Goal: Task Accomplishment & Management: Manage account settings

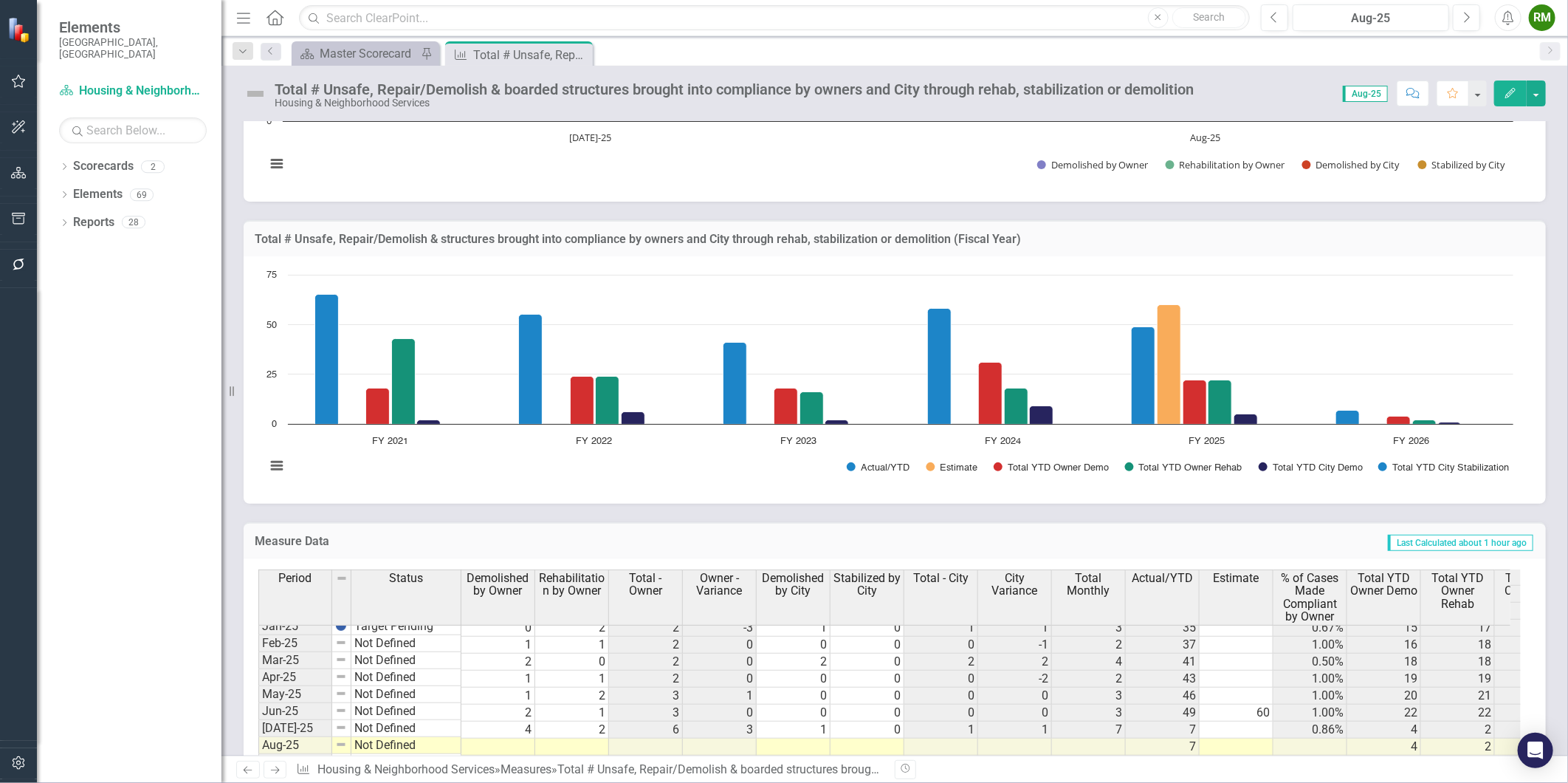
scroll to position [492, 0]
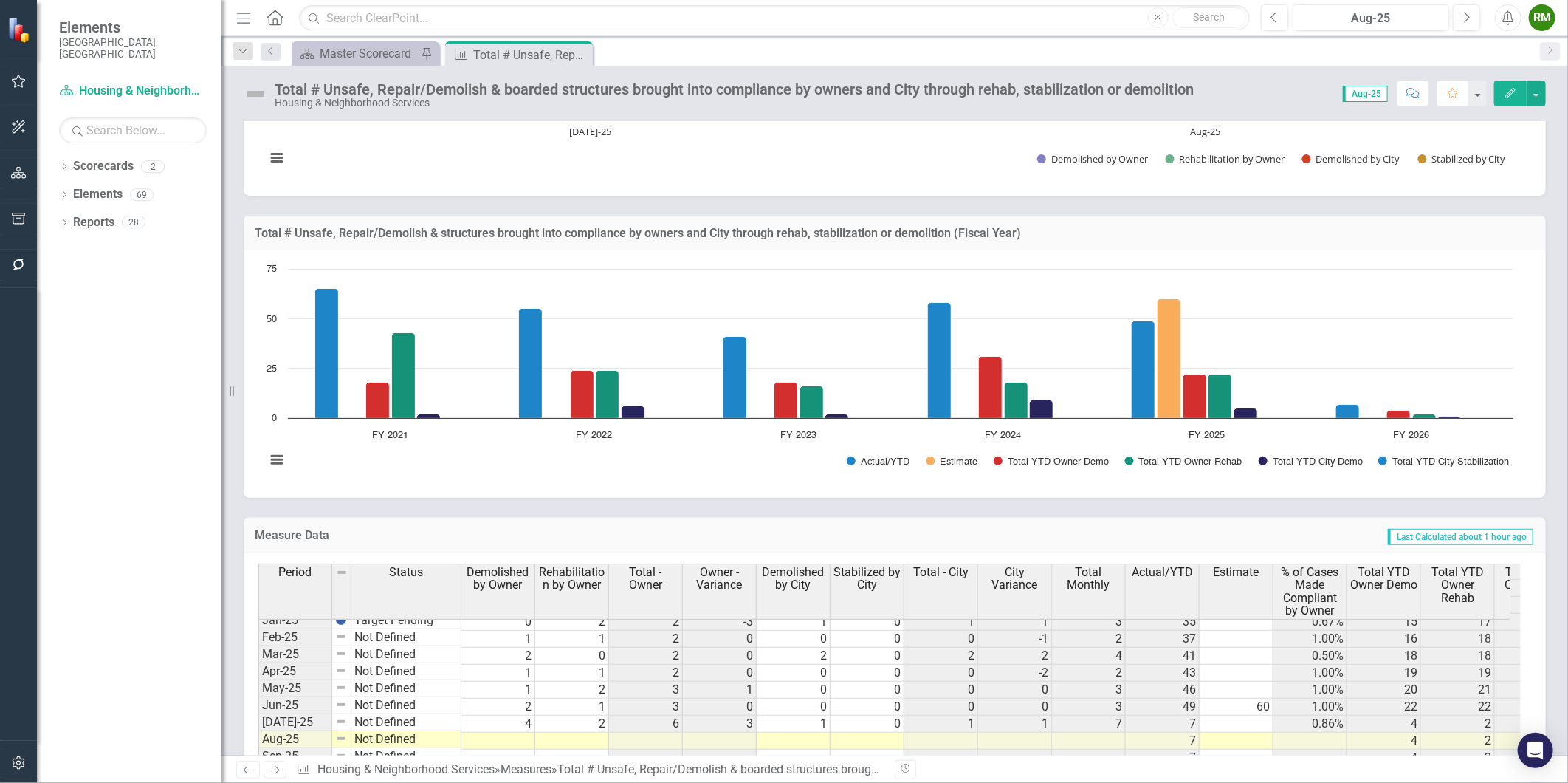
click at [270, 773] on icon "Next" at bounding box center [275, 769] width 12 height 10
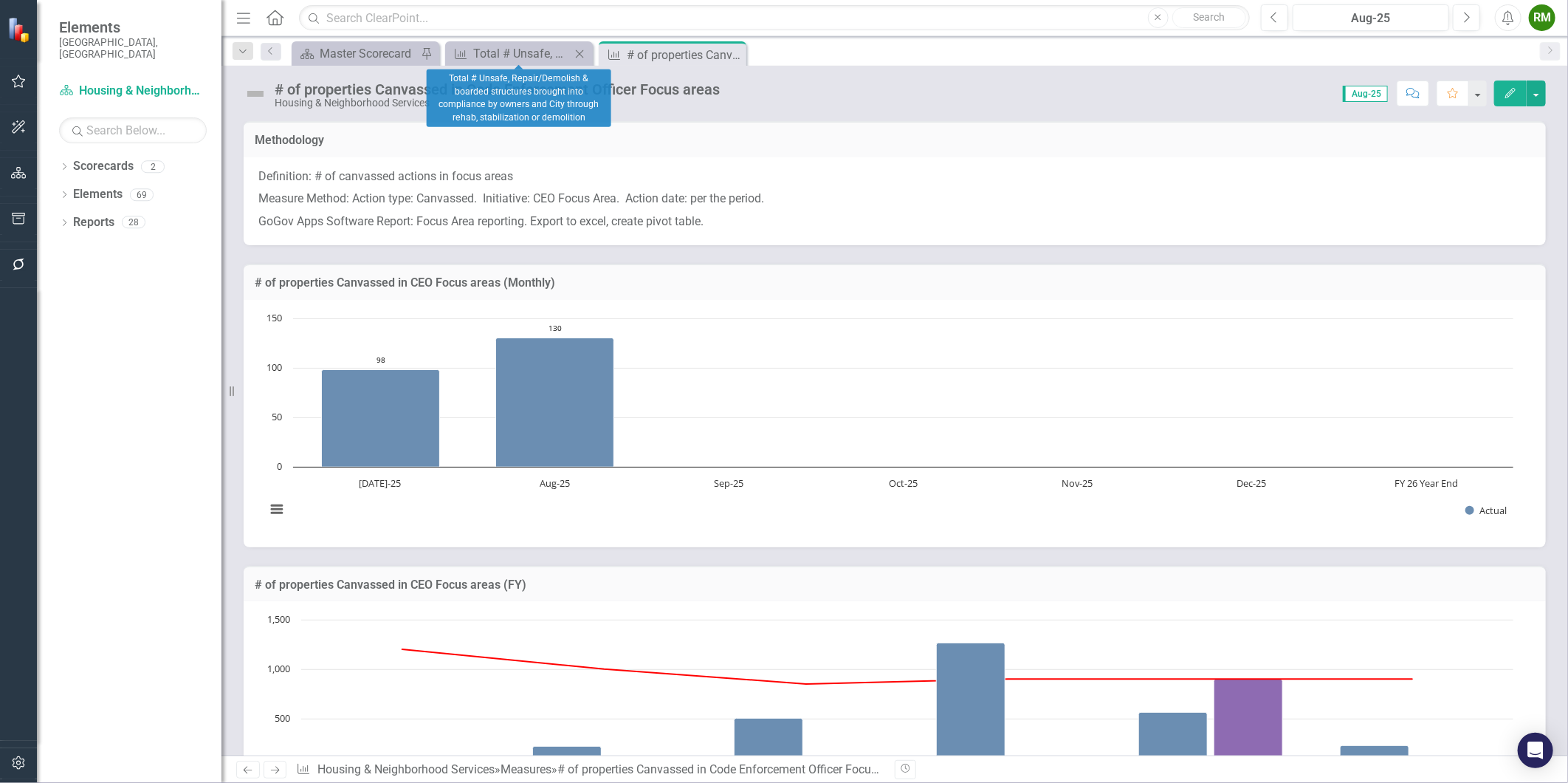
click at [574, 49] on icon "Close" at bounding box center [580, 54] width 15 height 12
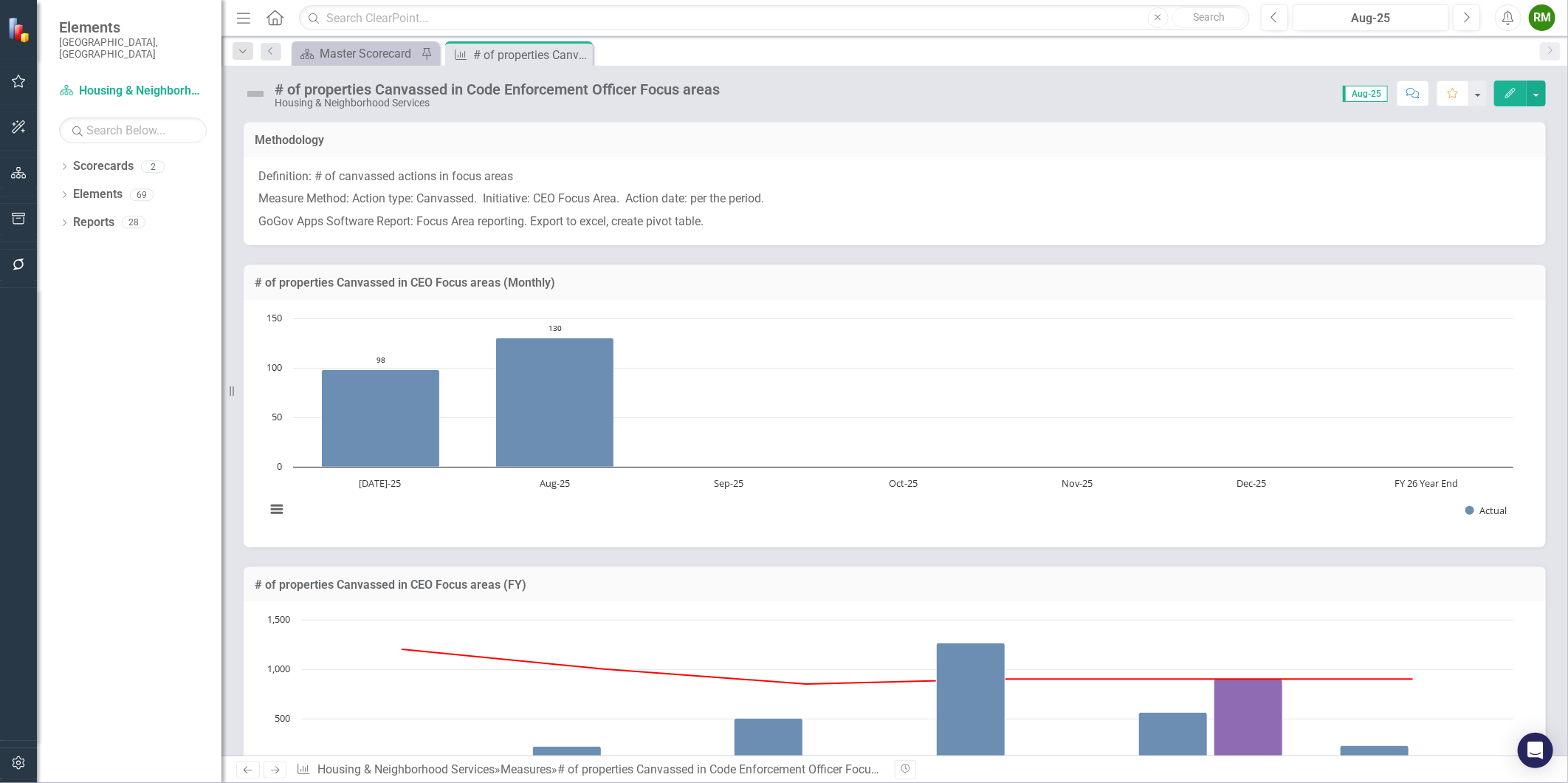
click at [548, 210] on p "GoGov Apps Software Report: Focus Area reporting. Export to excel, create pivot…" at bounding box center [894, 220] width 1273 height 20
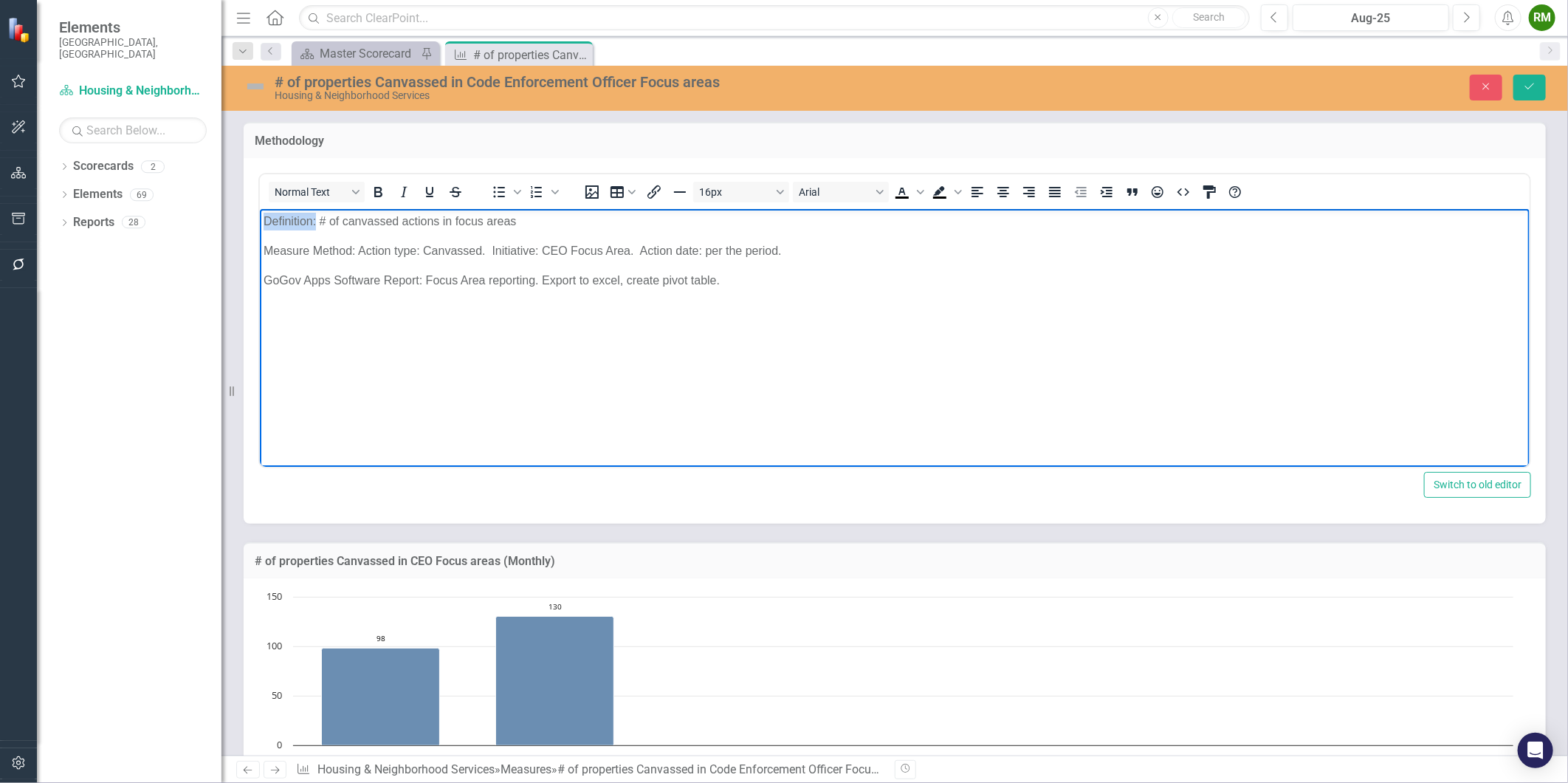
drag, startPoint x: 314, startPoint y: 223, endPoint x: 156, endPoint y: 222, distance: 158.0
click at [259, 222] on html "Definition: # of canvassed actions in focus areas Measure Method: Action type: …" at bounding box center [894, 319] width 1270 height 222
drag, startPoint x: 353, startPoint y: 249, endPoint x: 202, endPoint y: 241, distance: 151.2
click at [259, 241] on html "Definition: # of canvassed actions in focus areas Measure Method: Action type: …" at bounding box center [894, 319] width 1270 height 222
drag, startPoint x: 410, startPoint y: 278, endPoint x: 132, endPoint y: 268, distance: 278.2
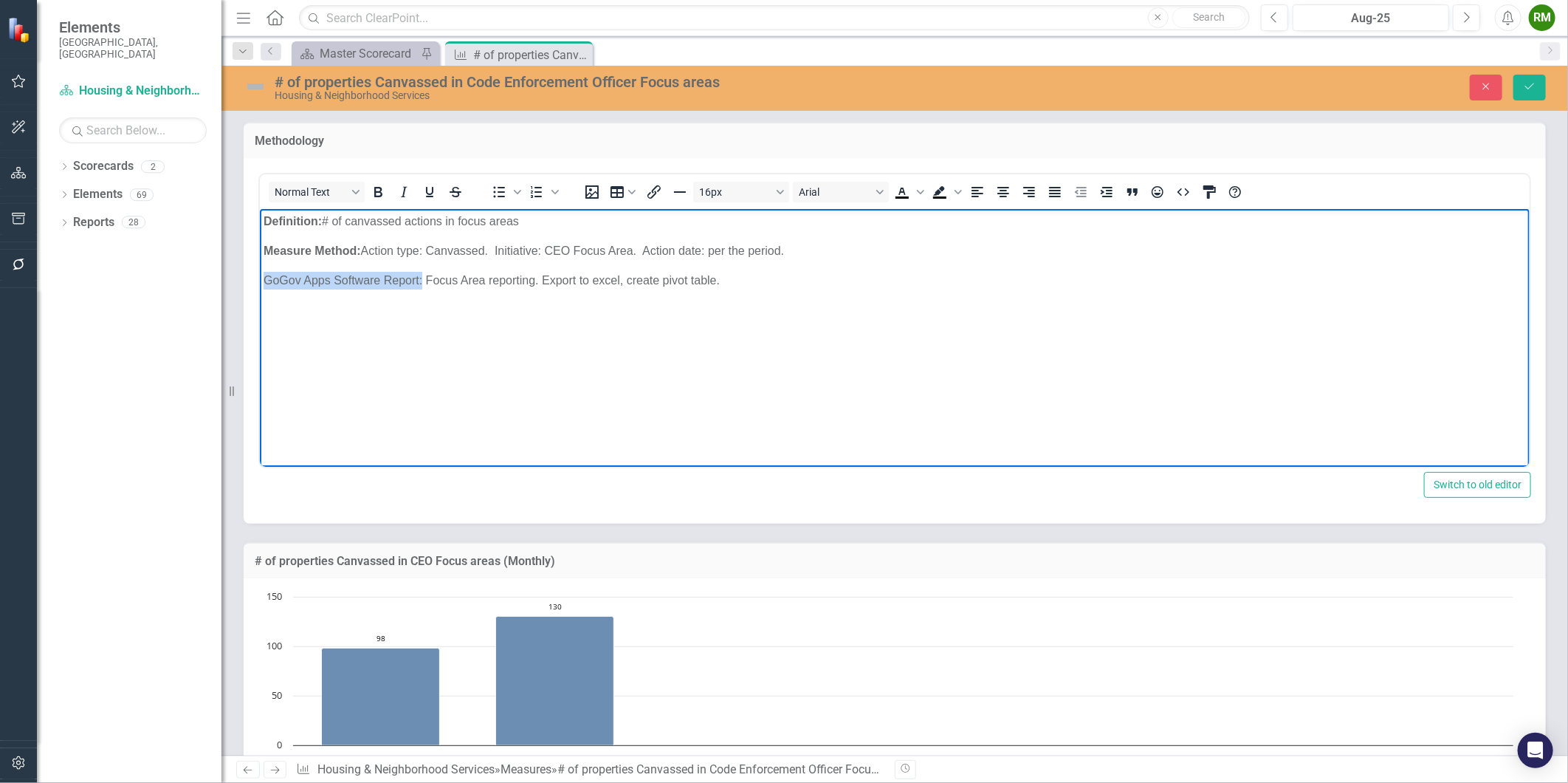
click at [259, 268] on html "Definition: # of canvassed actions in focus areas Measure Method: Action type: …" at bounding box center [894, 319] width 1270 height 222
click at [756, 348] on body "Definition: # of canvassed actions in focus areas Measure Method: Action type: …" at bounding box center [894, 319] width 1270 height 222
click at [1533, 86] on icon "Save" at bounding box center [1529, 87] width 13 height 10
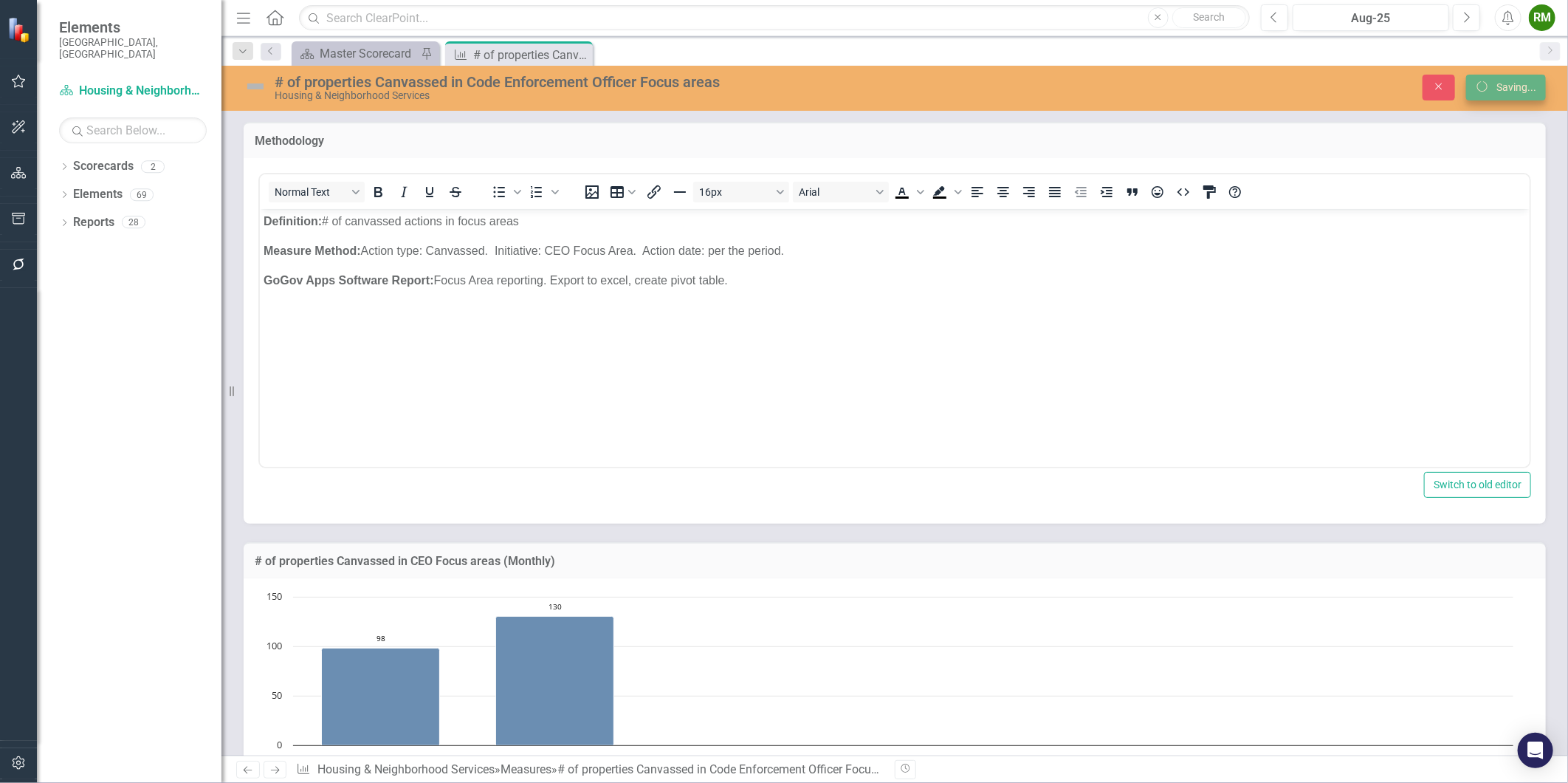
scroll to position [747, 0]
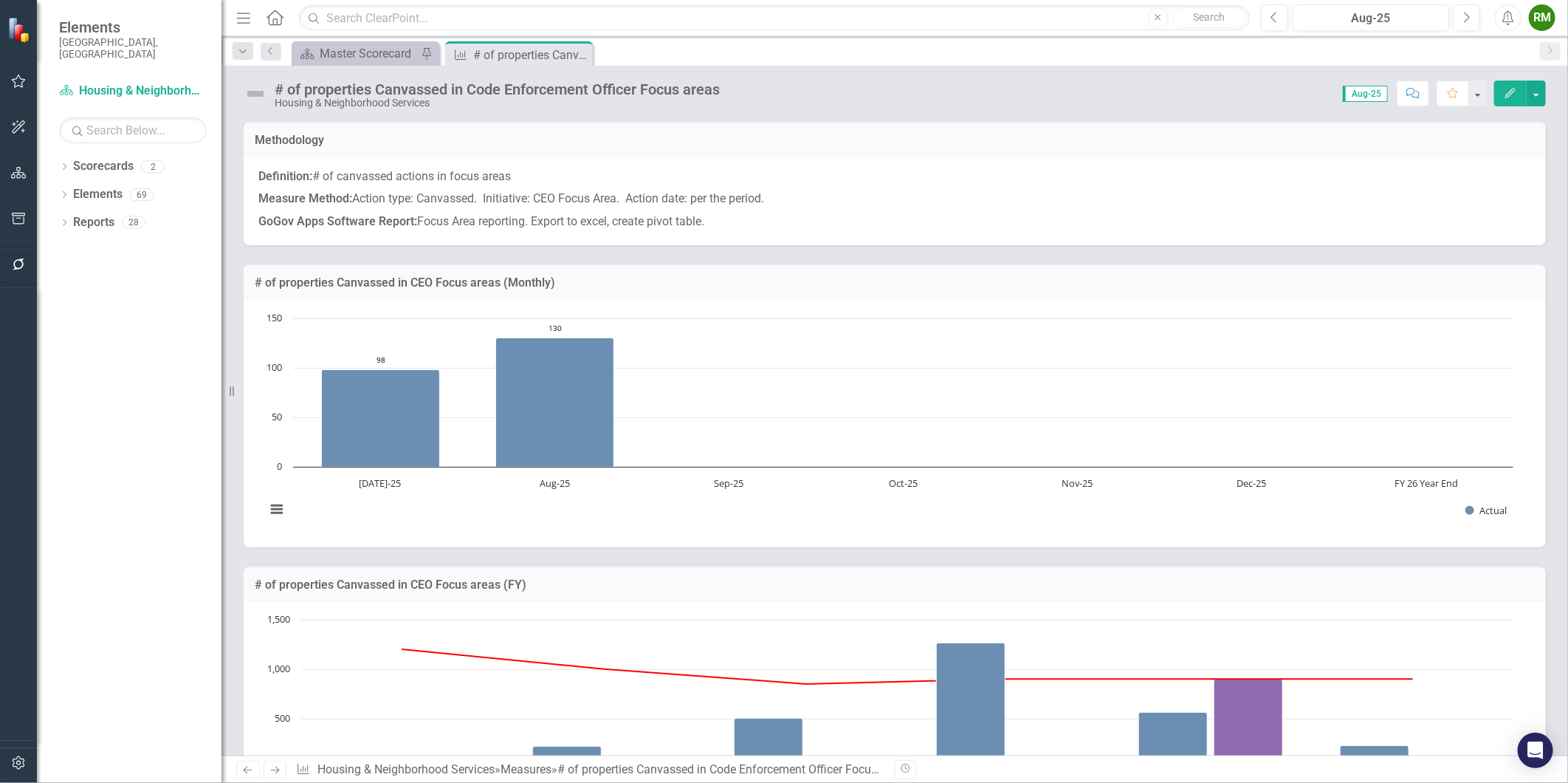
drag, startPoint x: 277, startPoint y: 769, endPoint x: 277, endPoint y: 754, distance: 15.0
click at [277, 769] on icon "Next" at bounding box center [275, 769] width 12 height 10
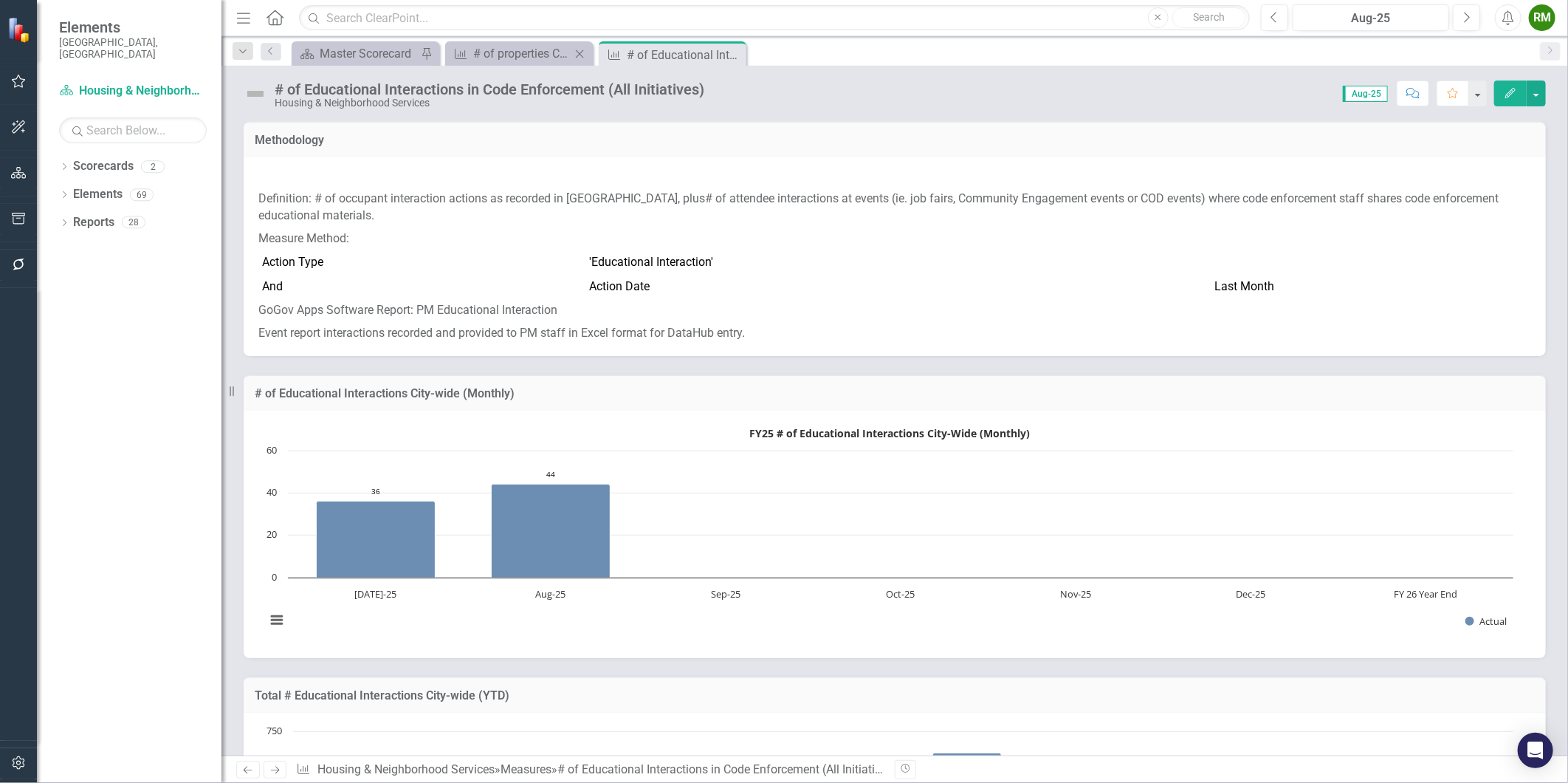
click at [584, 49] on icon "Close" at bounding box center [580, 54] width 15 height 12
click at [599, 217] on p "Definition: # of occupant interaction actions as recorded in [GEOGRAPHIC_DATA],…" at bounding box center [894, 208] width 1273 height 40
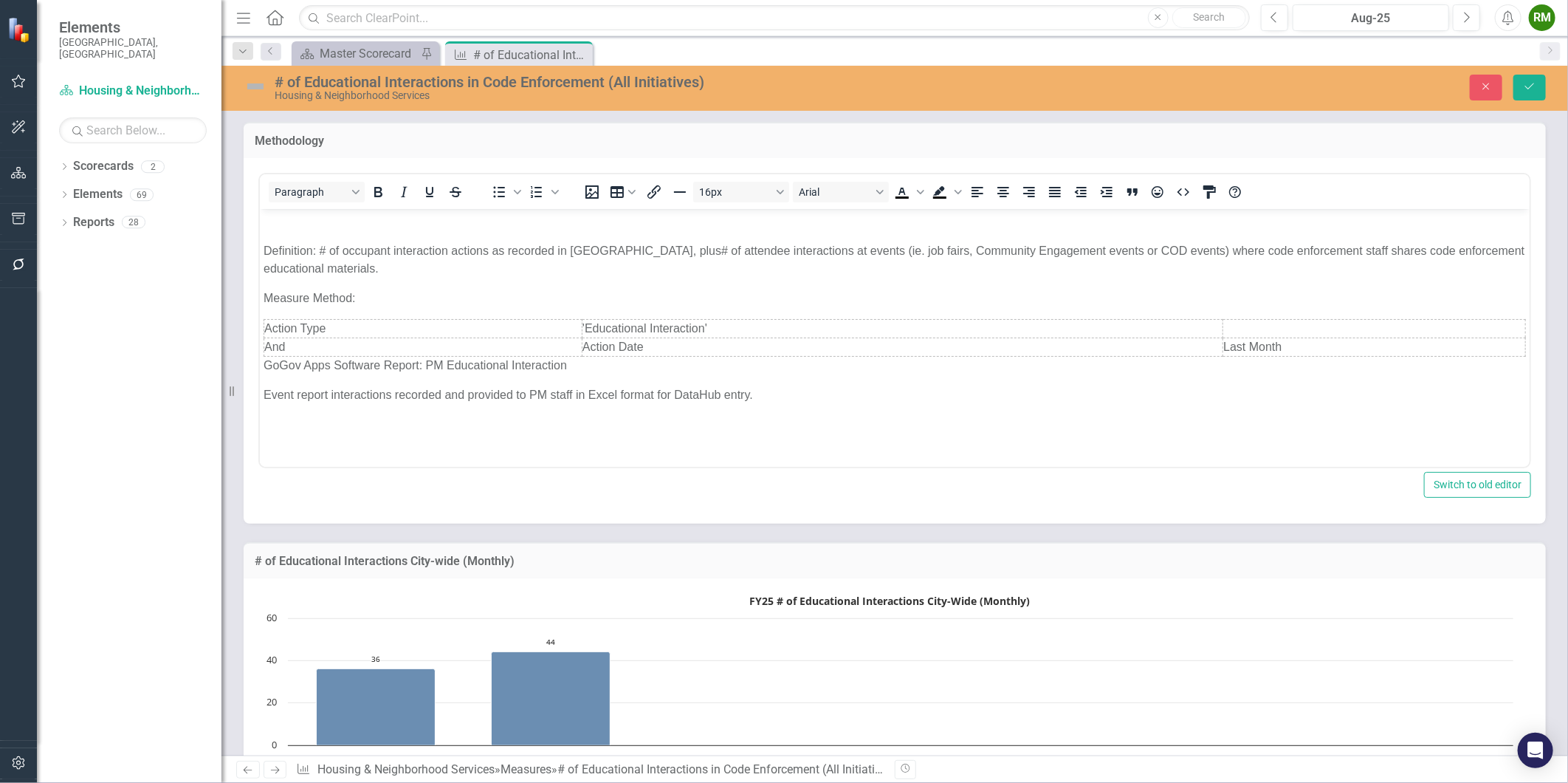
click at [285, 226] on p "Rich Text Area. Press ALT-0 for help." at bounding box center [894, 221] width 1263 height 17
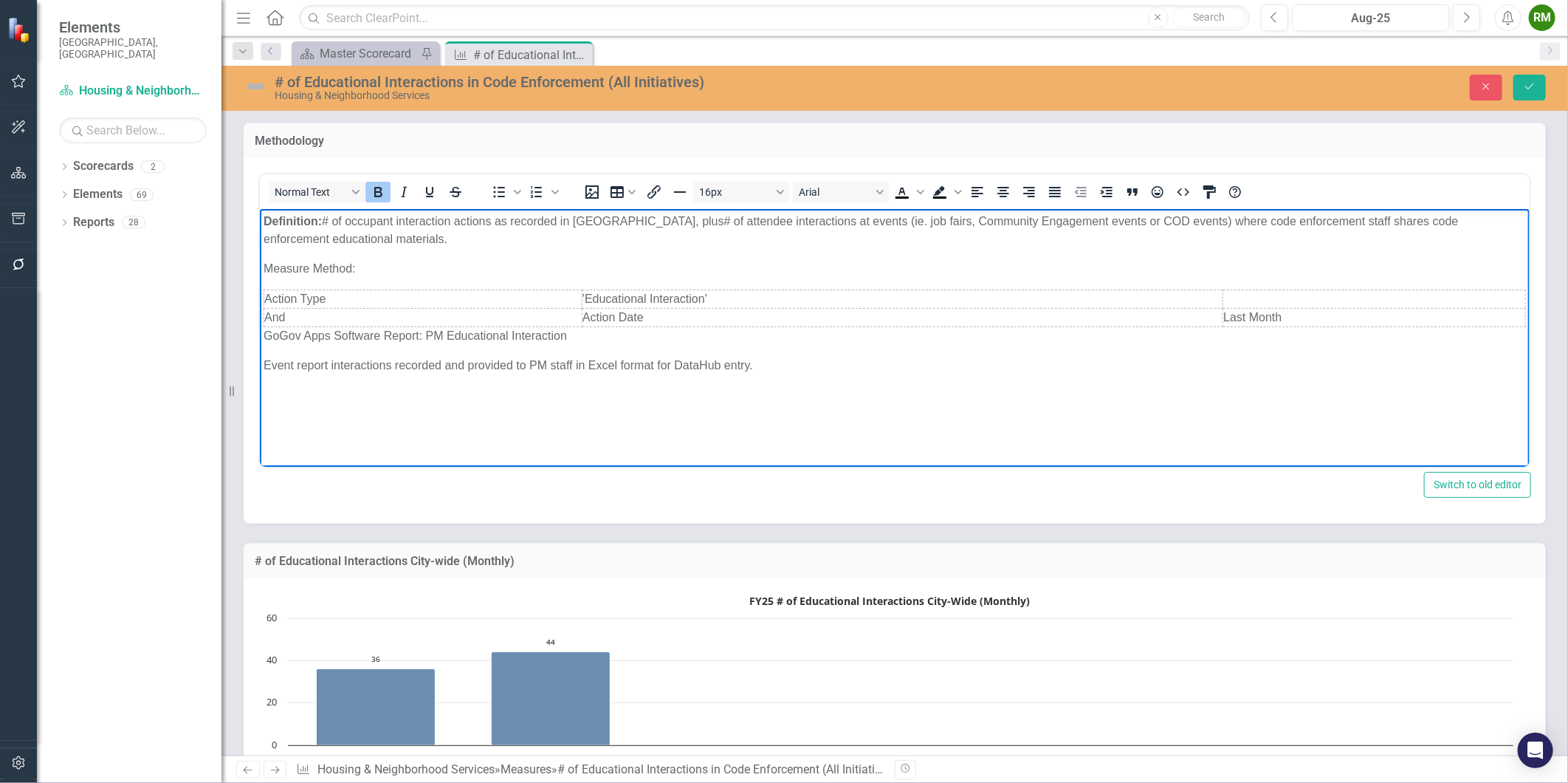
drag, startPoint x: 352, startPoint y: 258, endPoint x: 358, endPoint y: 265, distance: 9.2
click at [352, 257] on body "Definition: # of occupant interaction actions as recorded in [GEOGRAPHIC_DATA],…" at bounding box center [894, 319] width 1270 height 222
drag, startPoint x: 361, startPoint y: 265, endPoint x: 189, endPoint y: 258, distance: 172.1
click at [259, 258] on html "Definition: # of occupant interaction actions as recorded in [GEOGRAPHIC_DATA],…" at bounding box center [894, 319] width 1270 height 222
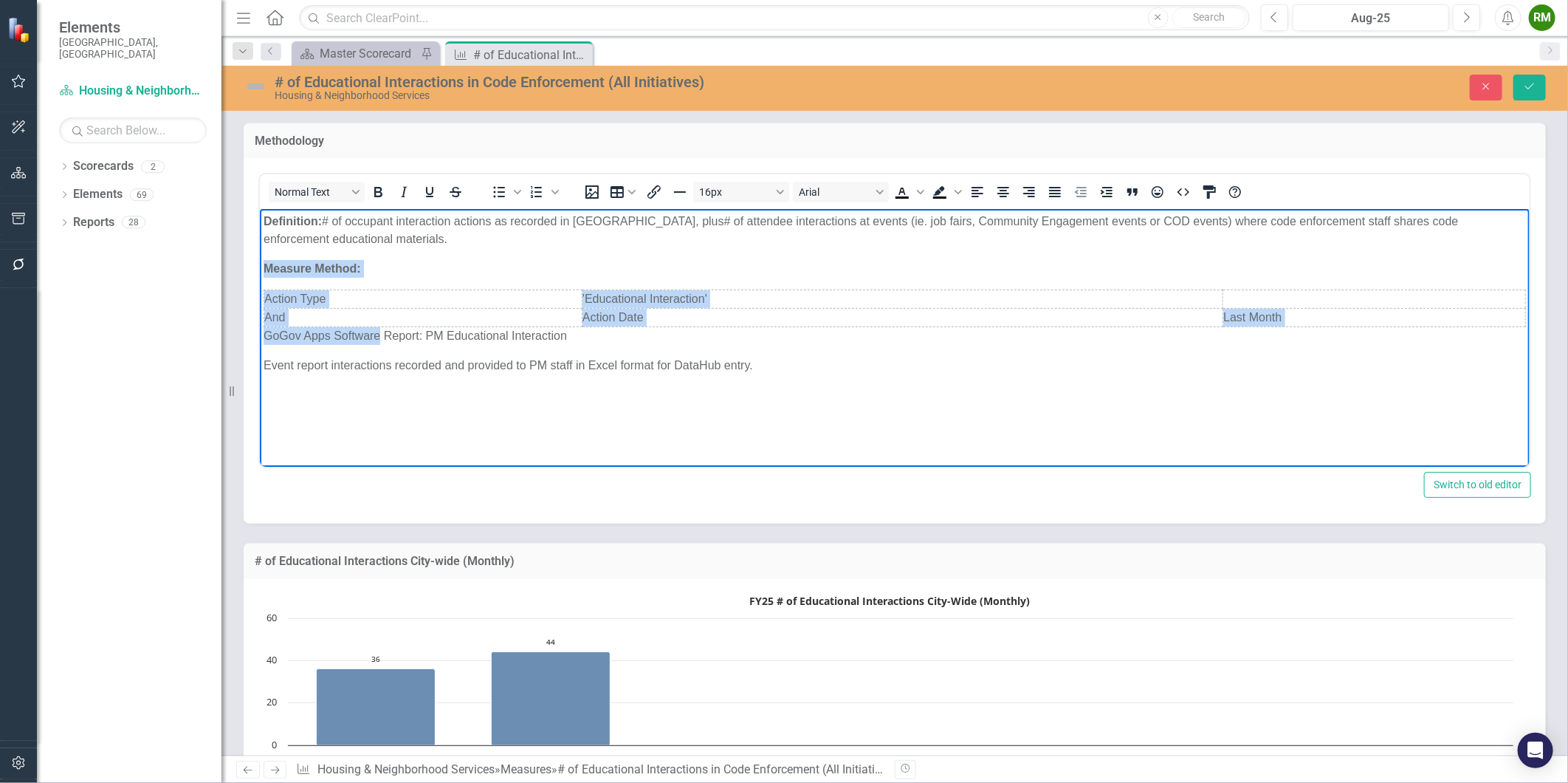
drag, startPoint x: 378, startPoint y: 333, endPoint x: -3, endPoint y: 294, distance: 383.0
click at [259, 294] on html "Definition: # of occupant interaction actions as recorded in [GEOGRAPHIC_DATA],…" at bounding box center [894, 319] width 1270 height 222
click at [351, 343] on p "GoGov Apps Software Report: PM Educational Interaction" at bounding box center [894, 335] width 1263 height 17
drag, startPoint x: 379, startPoint y: 334, endPoint x: 176, endPoint y: 333, distance: 203.0
click at [259, 333] on html "Definition: # of occupant interaction actions as recorded in [GEOGRAPHIC_DATA],…" at bounding box center [894, 319] width 1270 height 222
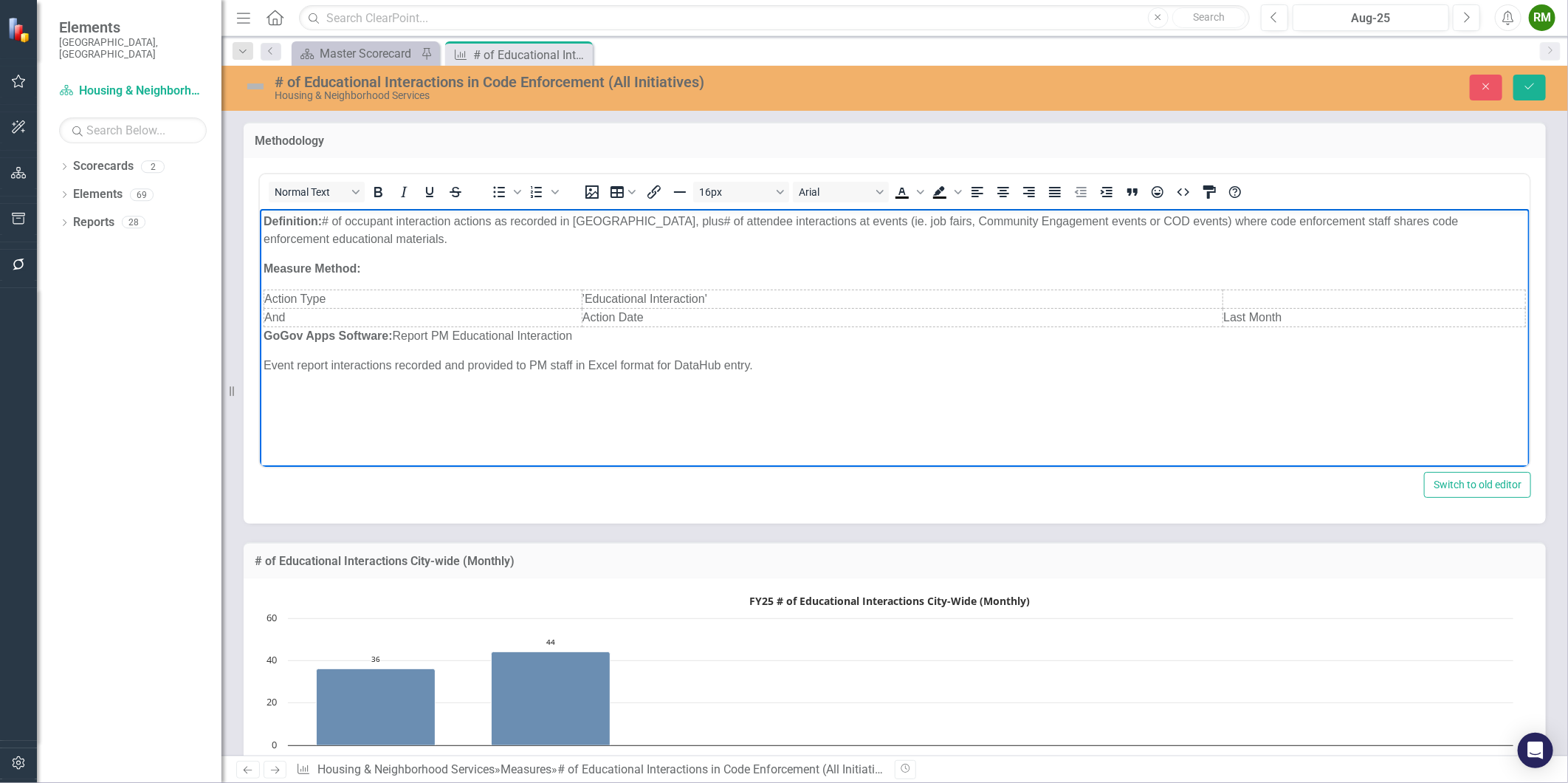
click at [643, 396] on body "Definition: # of occupant interaction actions as recorded in [GEOGRAPHIC_DATA],…" at bounding box center [894, 319] width 1270 height 222
click at [390, 339] on strong "GoGov Apps Software:" at bounding box center [327, 334] width 129 height 12
click at [391, 339] on strong "GoGov Apps Software:" at bounding box center [327, 334] width 129 height 12
copy p "GoGov Apps Software: Report PM Educational Interaction"
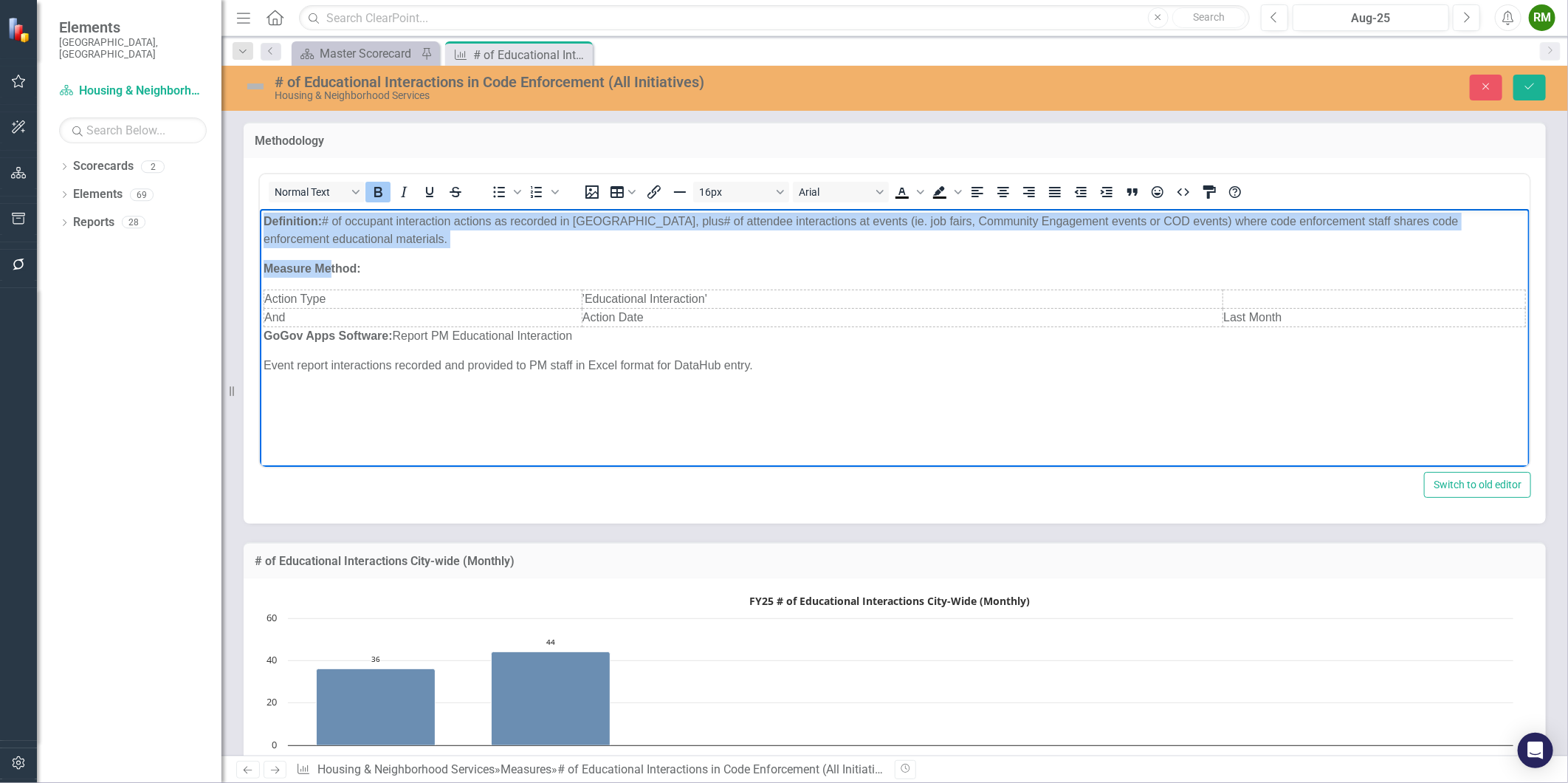
drag, startPoint x: 332, startPoint y: 248, endPoint x: 237, endPoint y: 208, distance: 103.1
click at [259, 208] on html "Definition: # of occupant interaction actions as recorded in [GEOGRAPHIC_DATA],…" at bounding box center [894, 319] width 1270 height 222
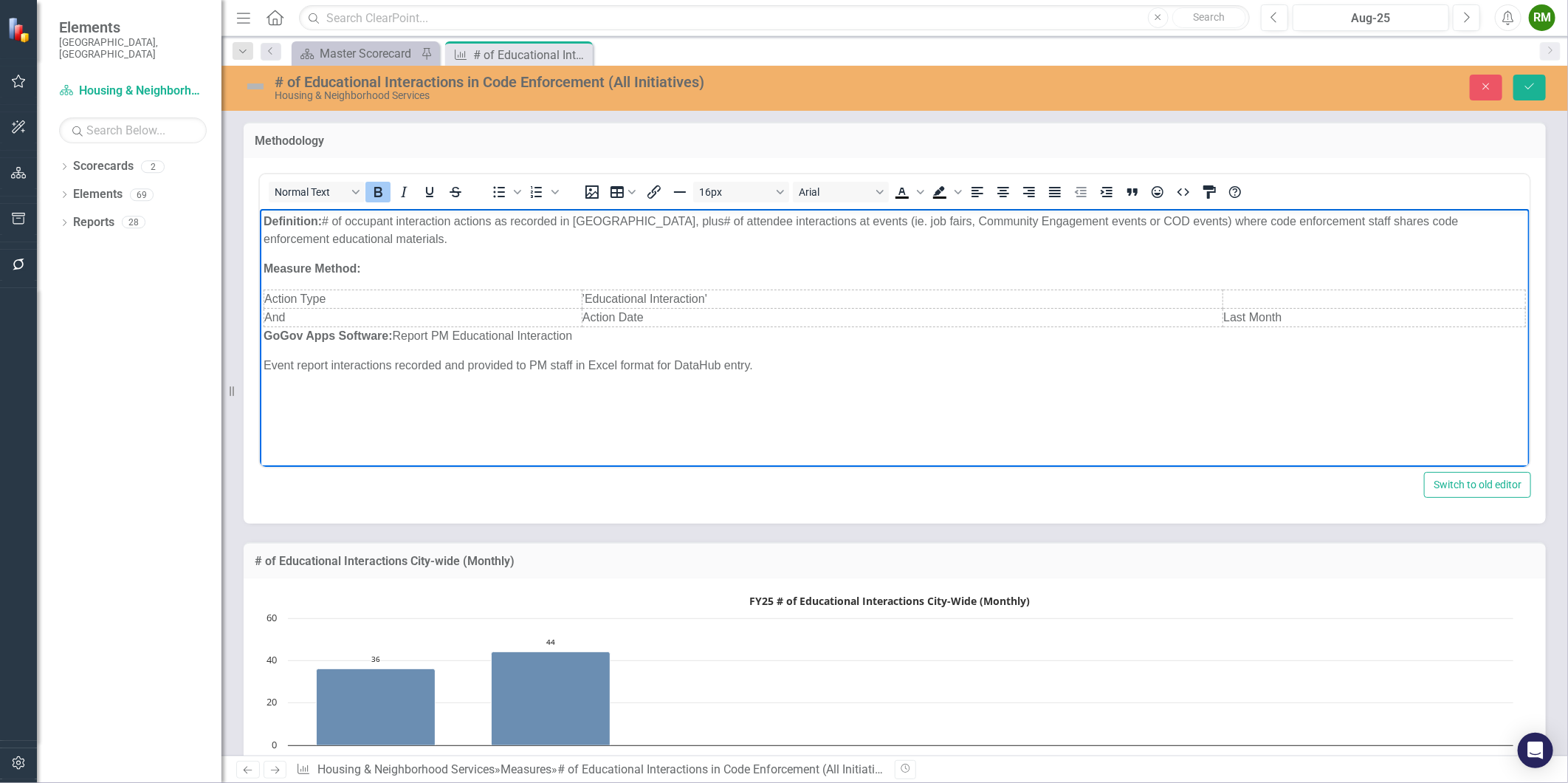
click at [372, 253] on body "Definition: # of occupant interaction actions as recorded in [GEOGRAPHIC_DATA],…" at bounding box center [894, 319] width 1270 height 222
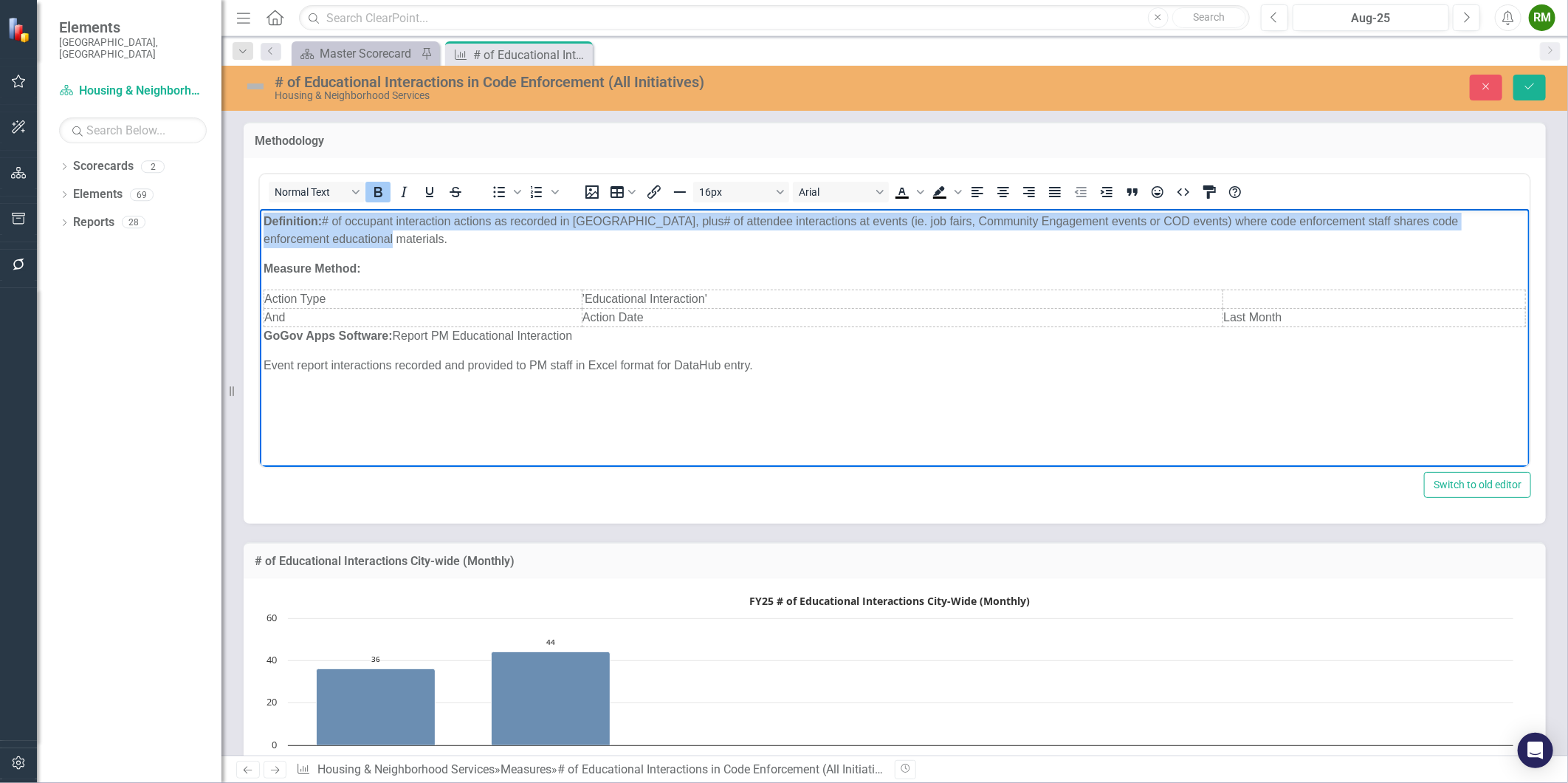
drag, startPoint x: 337, startPoint y: 238, endPoint x: 257, endPoint y: 217, distance: 82.7
click at [259, 217] on html "Definition: # of occupant interaction actions as recorded in [GEOGRAPHIC_DATA],…" at bounding box center [894, 319] width 1270 height 222
copy p "Definition: # of occupant interaction actions as recorded in [GEOGRAPHIC_DATA],…"
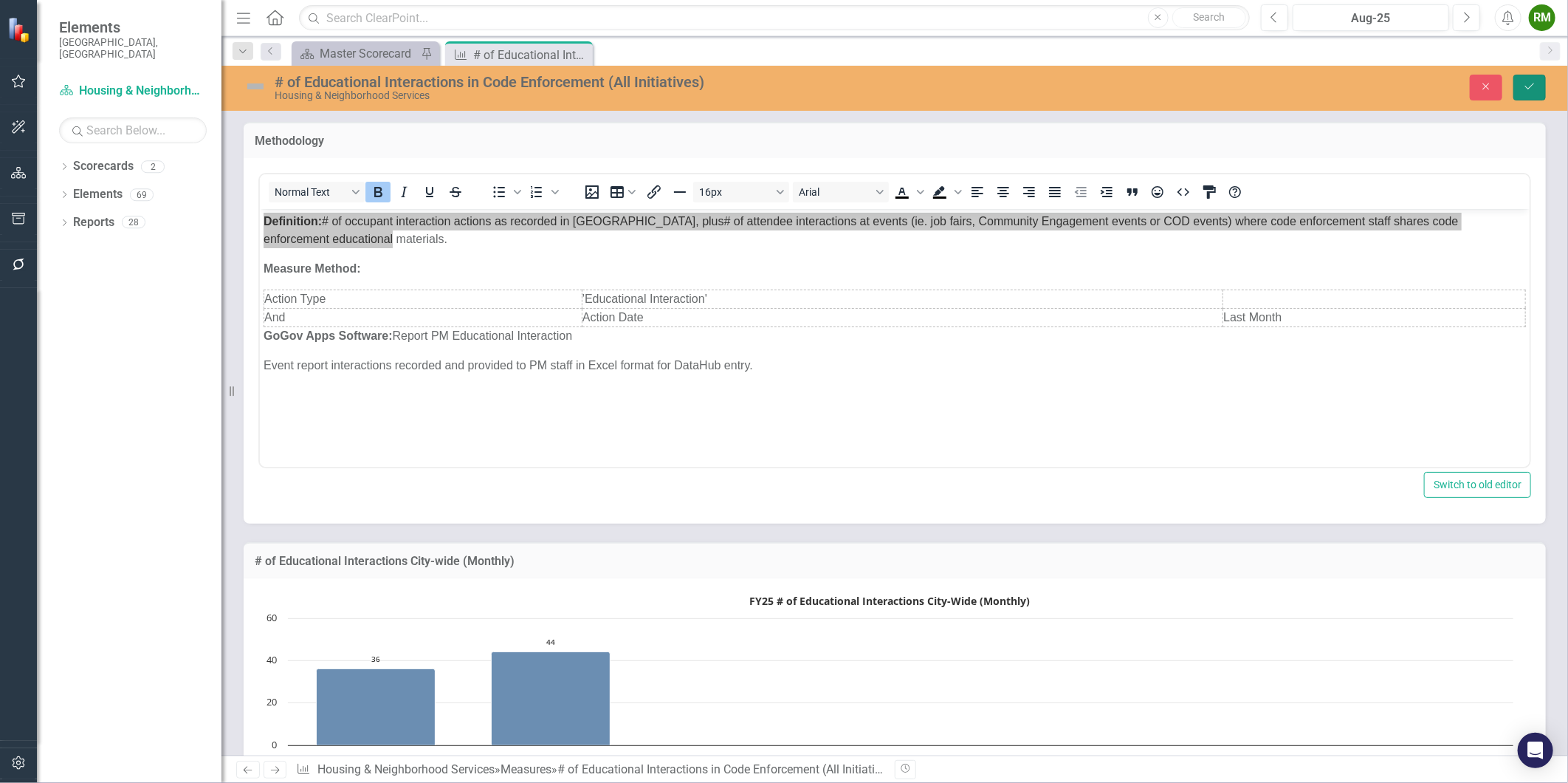
click at [1531, 81] on icon "Save" at bounding box center [1529, 87] width 13 height 10
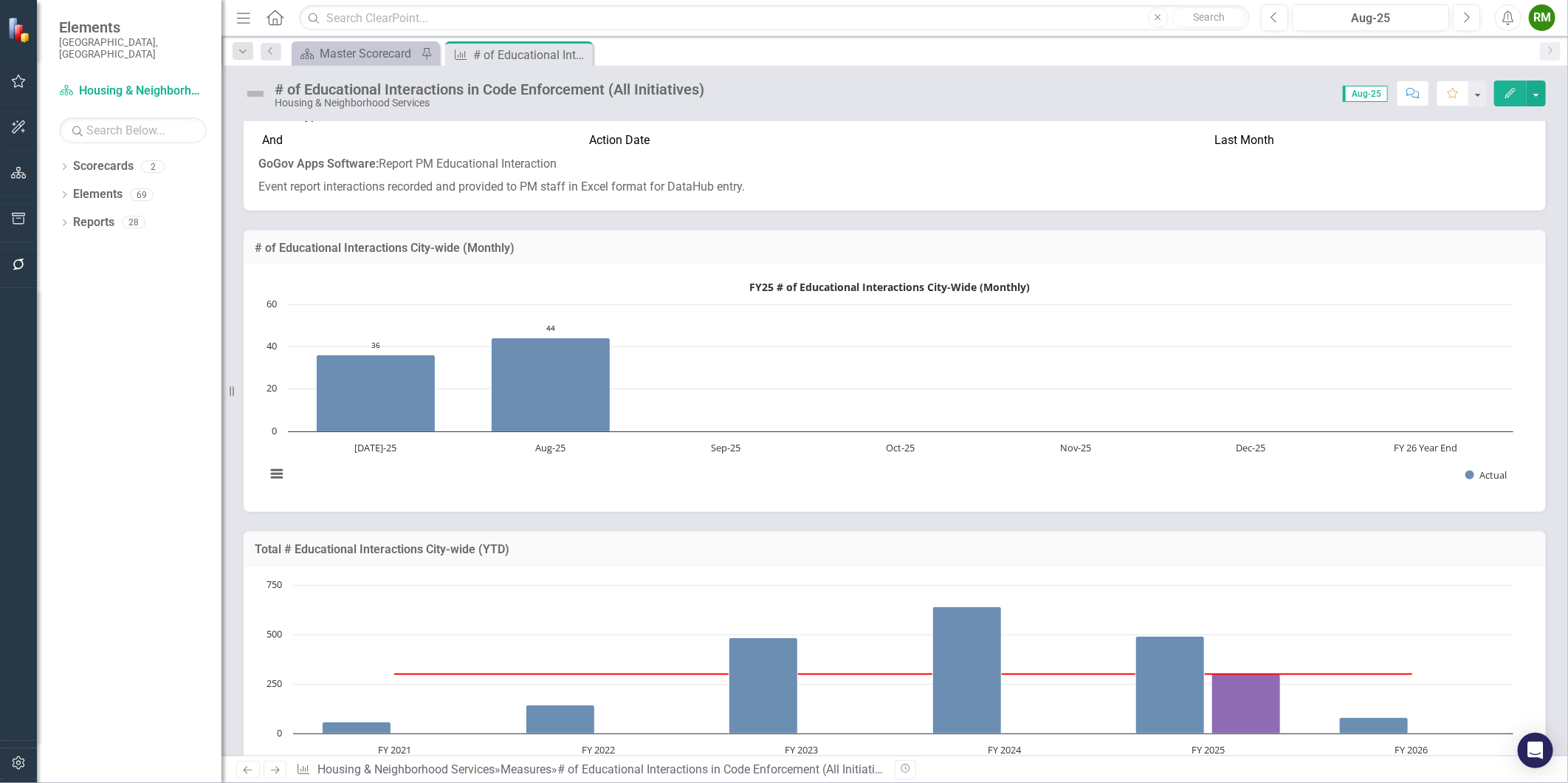
click at [275, 763] on link "Next" at bounding box center [275, 769] width 23 height 17
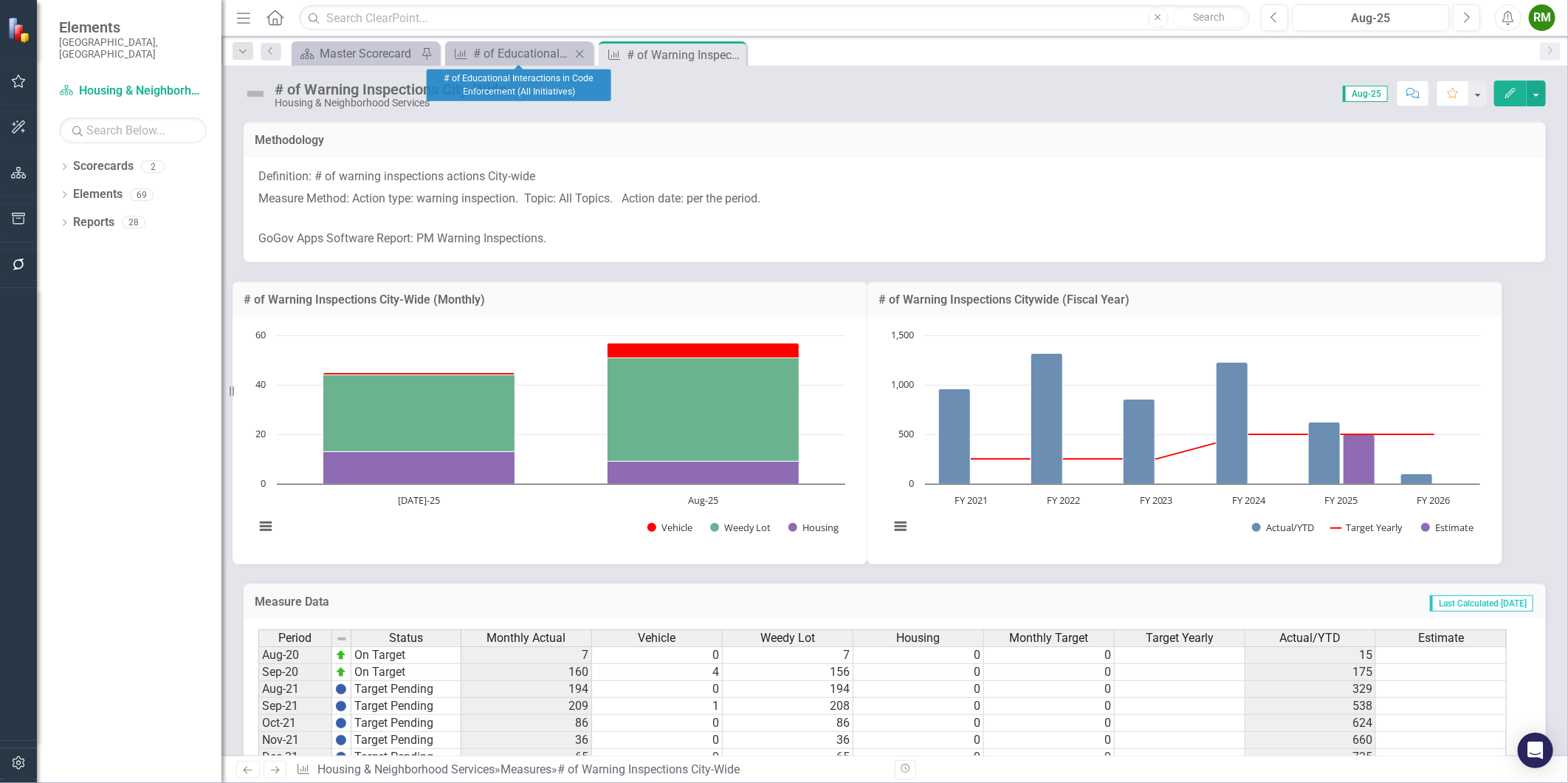
click at [581, 54] on icon "Close" at bounding box center [580, 54] width 15 height 12
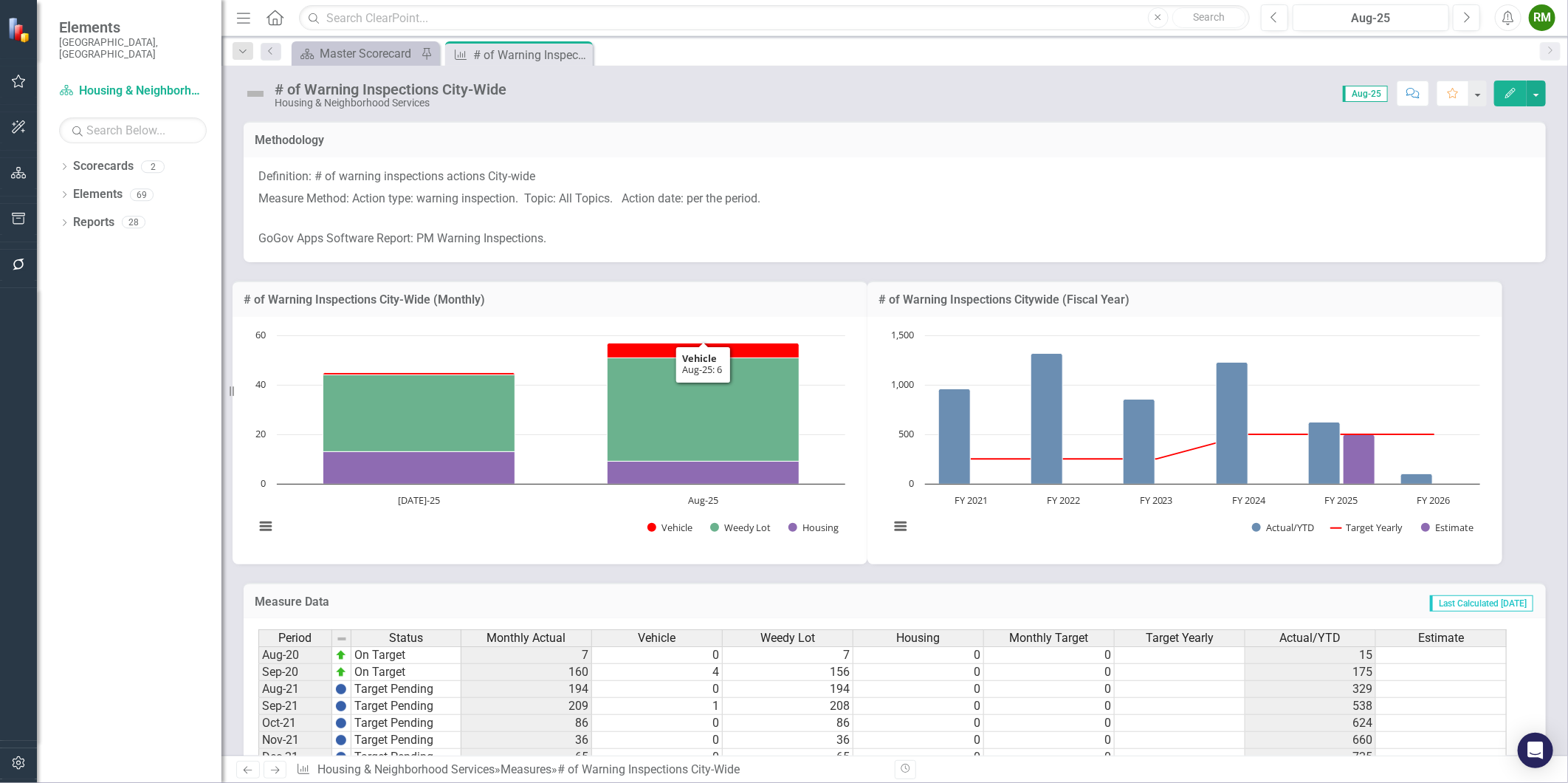
click at [556, 172] on p "Definition: # of warning inspections actions City-wide" at bounding box center [894, 178] width 1273 height 20
click at [558, 172] on p "Definition: # of warning inspections actions City-wide" at bounding box center [894, 178] width 1273 height 20
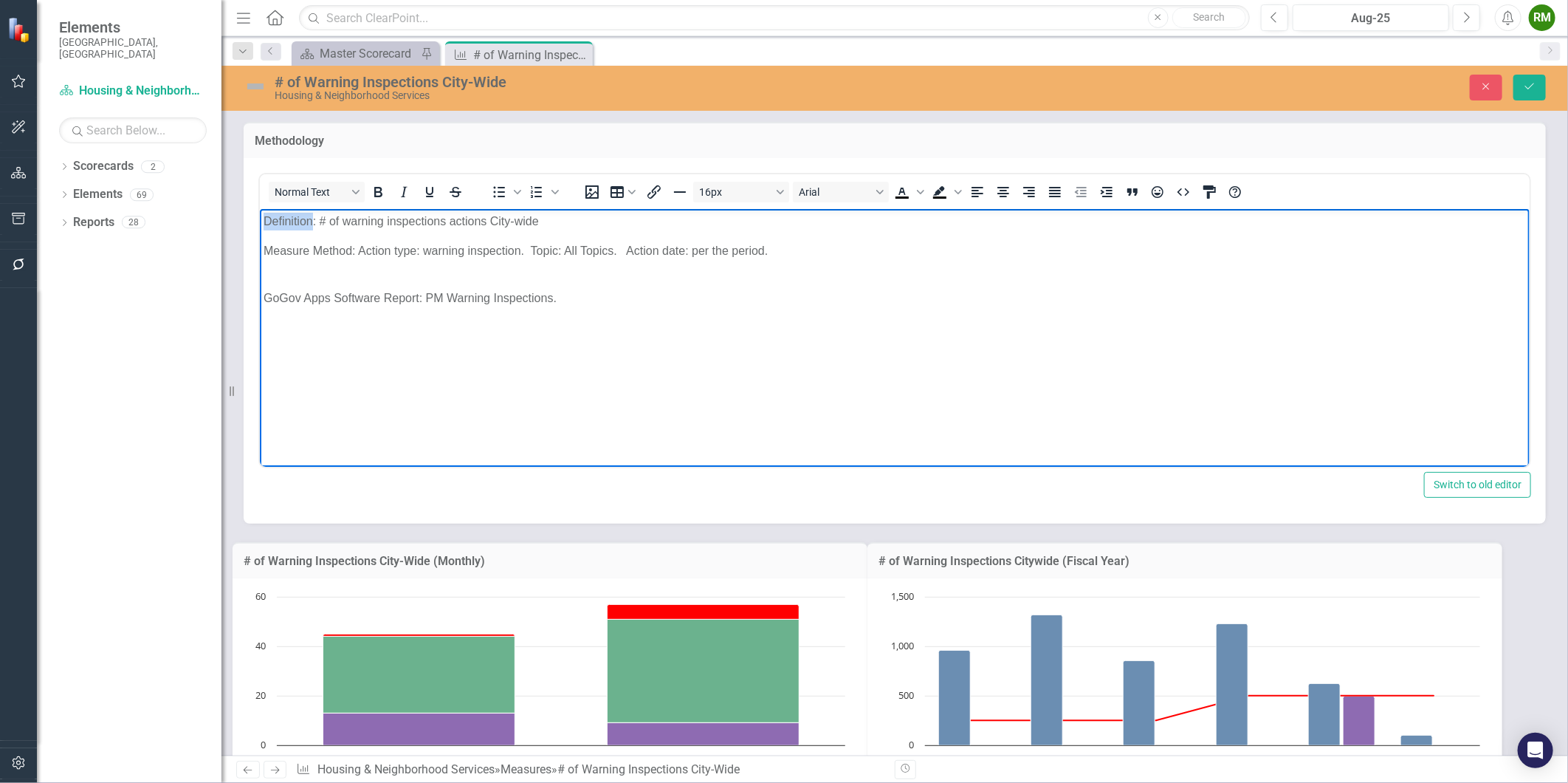
drag, startPoint x: 313, startPoint y: 222, endPoint x: 161, endPoint y: 223, distance: 152.0
click at [259, 223] on html "Definition: # of warning inspections actions City-wide Measure Method: Action t…" at bounding box center [894, 319] width 1270 height 222
drag, startPoint x: 353, startPoint y: 254, endPoint x: 57, endPoint y: 249, distance: 296.0
click at [259, 249] on html "Definition: # of warning inspections actions City-wide Measure Method: Action t…" at bounding box center [894, 319] width 1270 height 222
drag, startPoint x: 379, startPoint y: 295, endPoint x: 106, endPoint y: 294, distance: 273.0
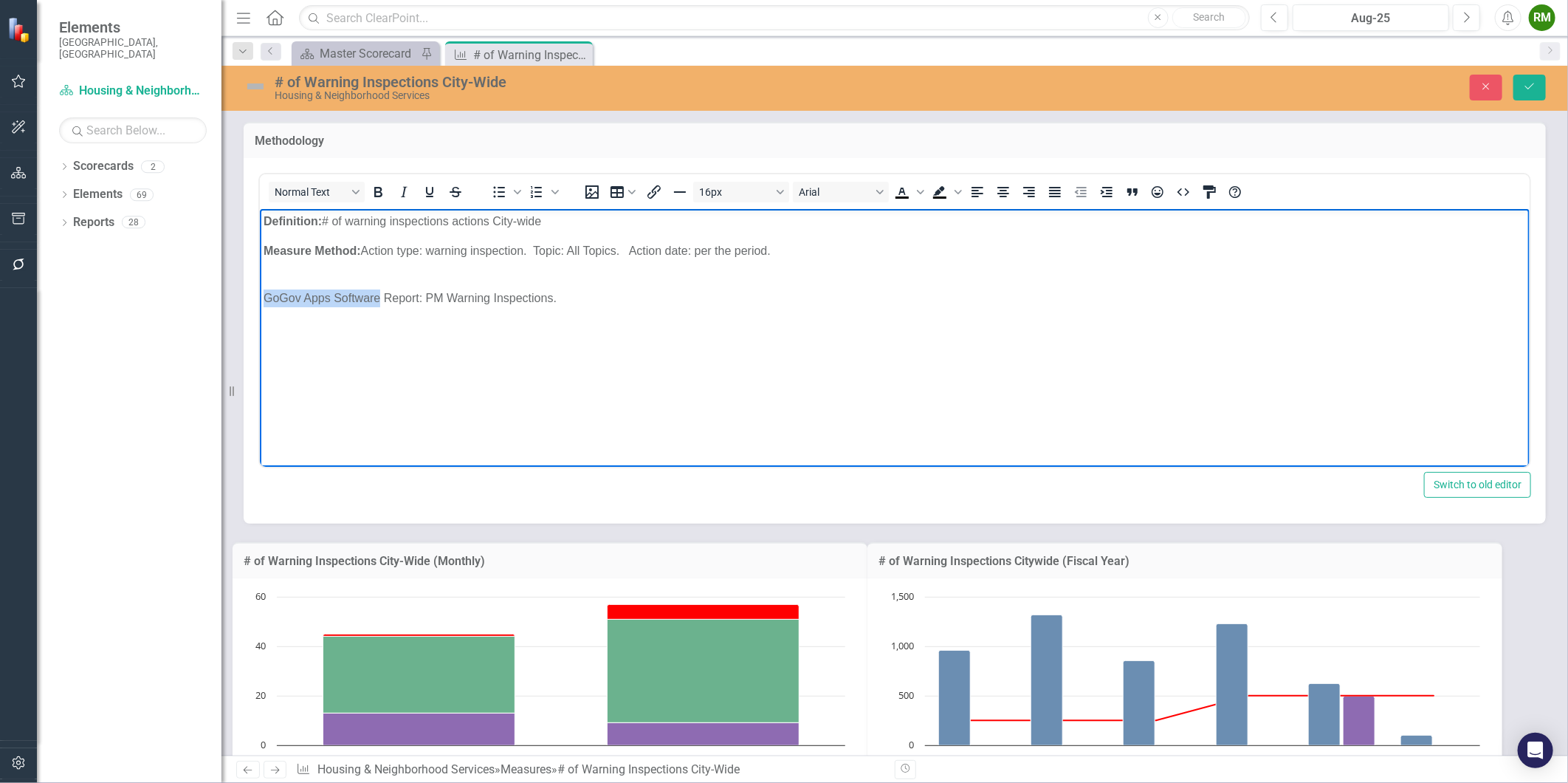
click at [259, 294] on html "Definition: # of warning inspections actions City-wide Measure Method: Action t…" at bounding box center [894, 319] width 1270 height 222
click at [327, 281] on body "Definition: # of warning inspections actions City-wide Measure Method: Action t…" at bounding box center [894, 319] width 1270 height 222
click at [314, 261] on p "Measure Method: Action type: warning inspection. Topic: All Topics. Action date…" at bounding box center [894, 259] width 1263 height 36
click at [1532, 93] on button "Save" at bounding box center [1530, 87] width 33 height 26
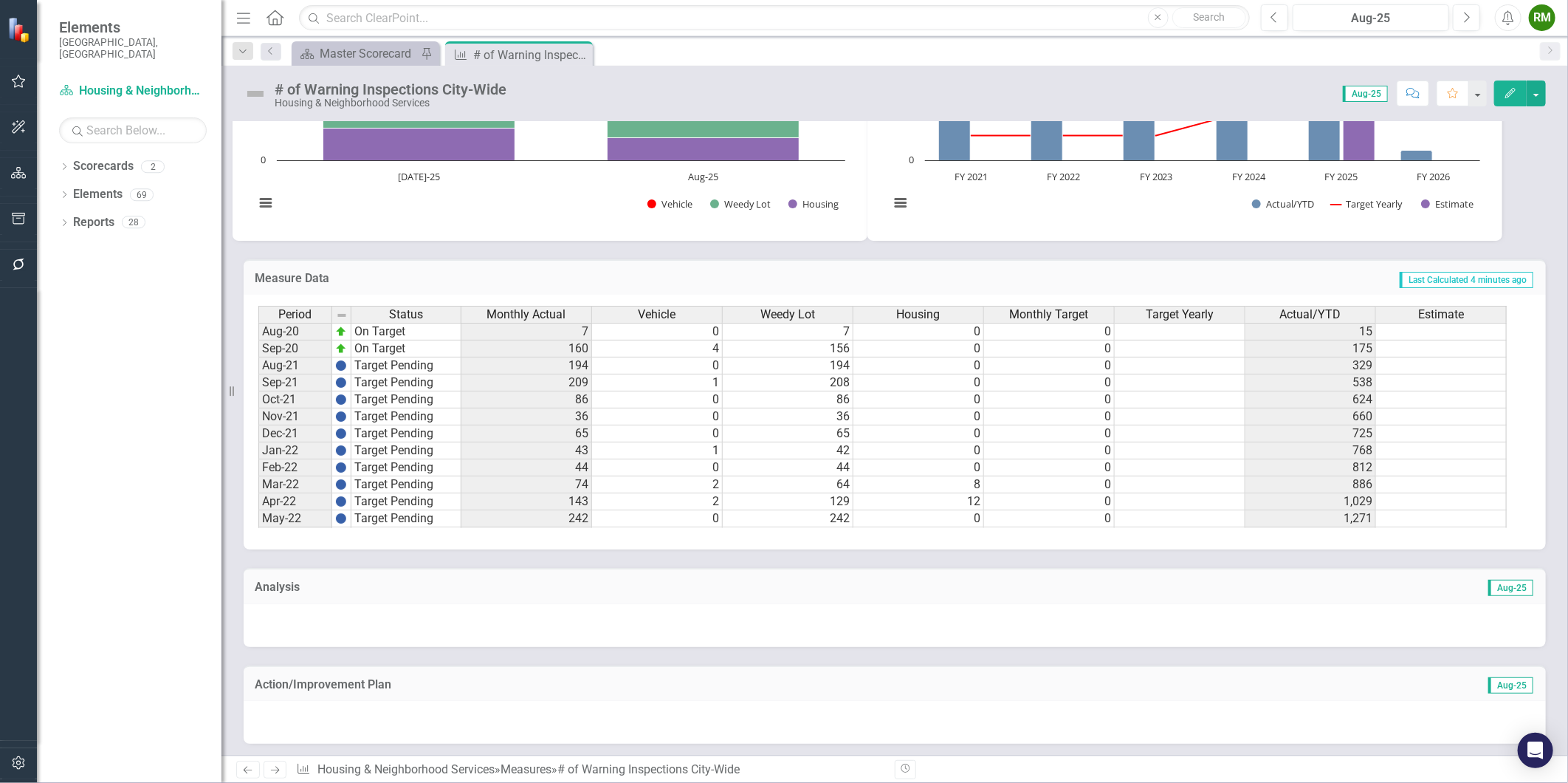
scroll to position [120, 0]
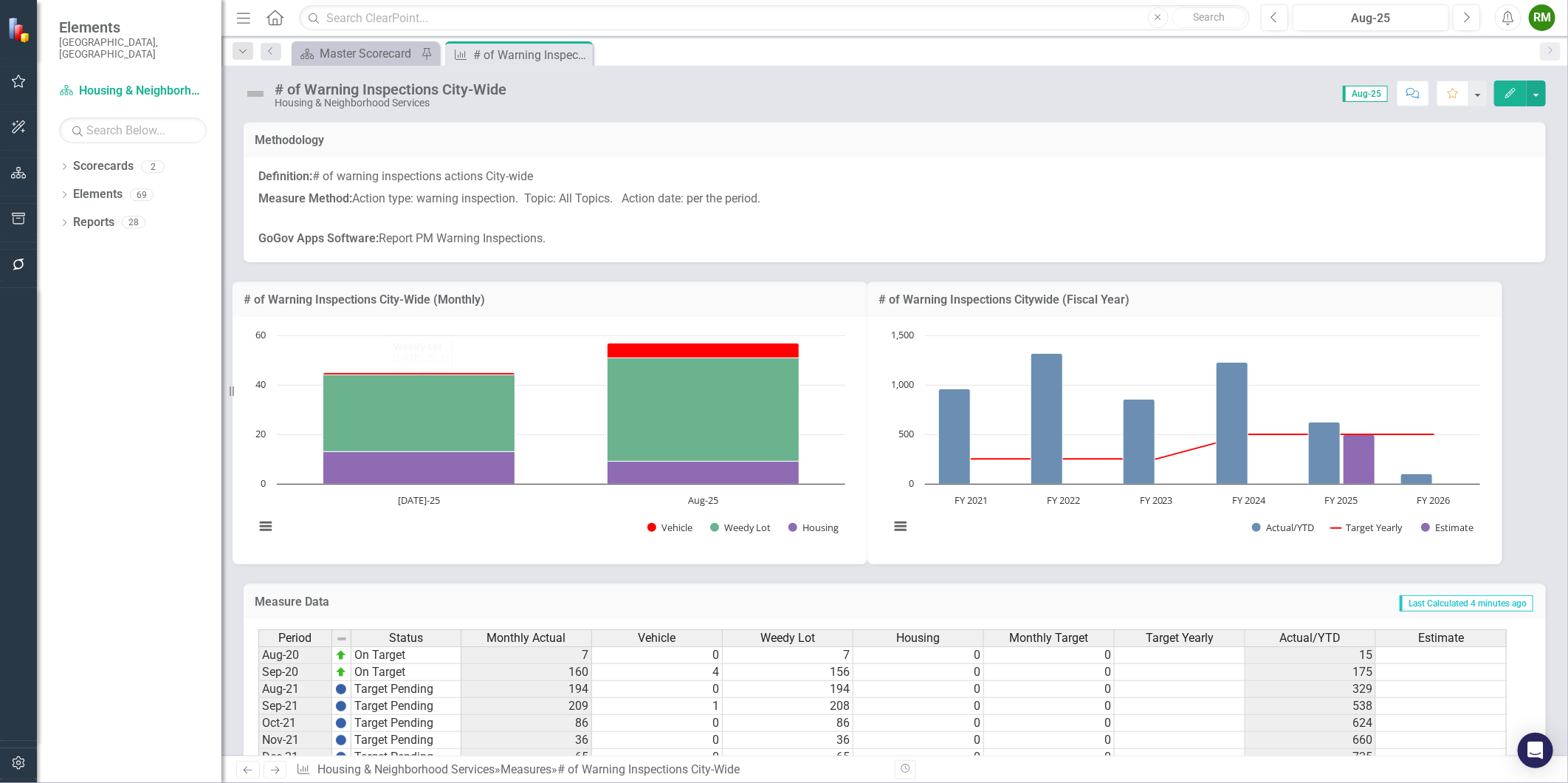
click at [275, 767] on icon "Next" at bounding box center [275, 769] width 12 height 10
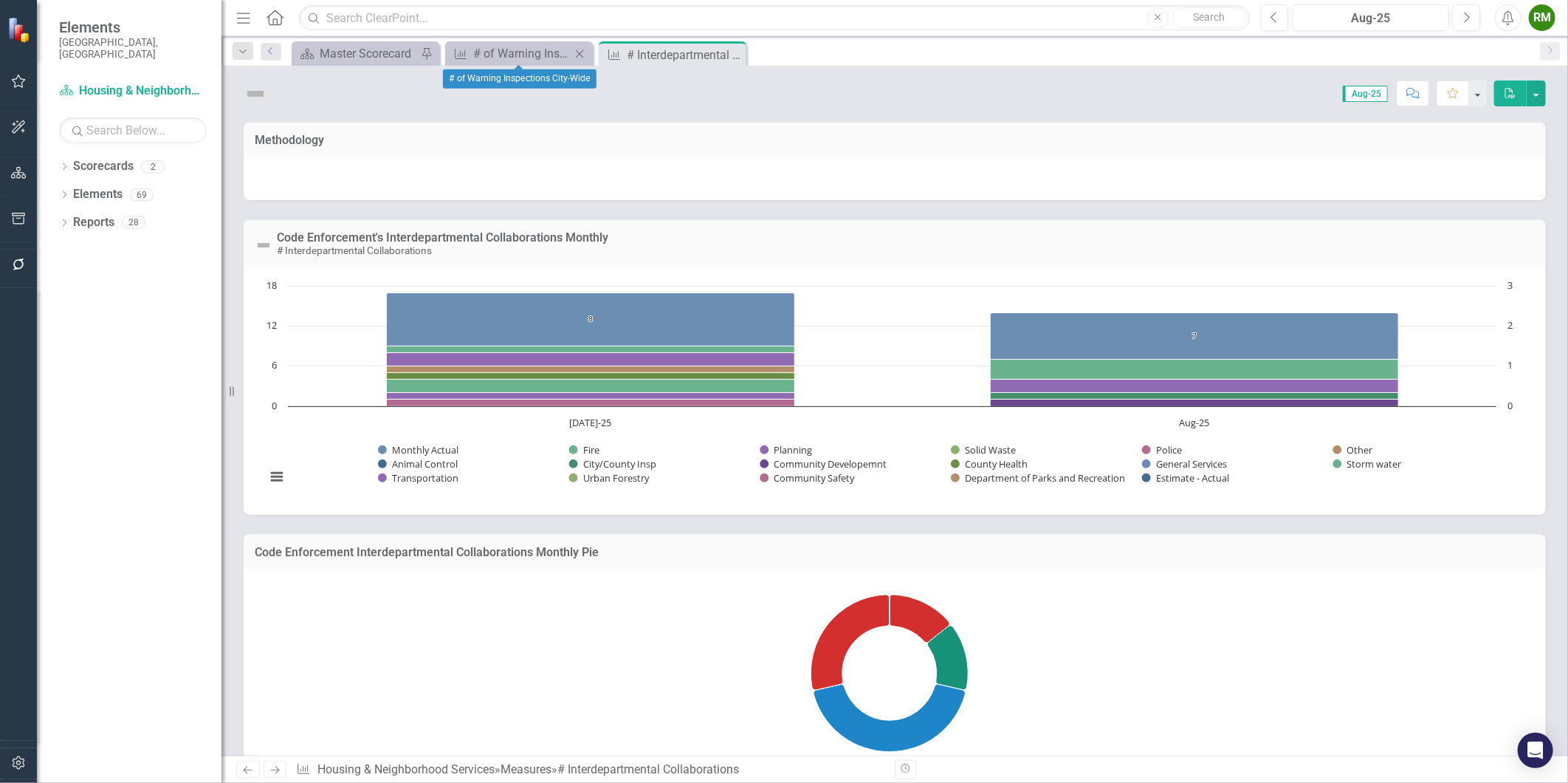
click at [578, 49] on icon "Close" at bounding box center [580, 54] width 15 height 12
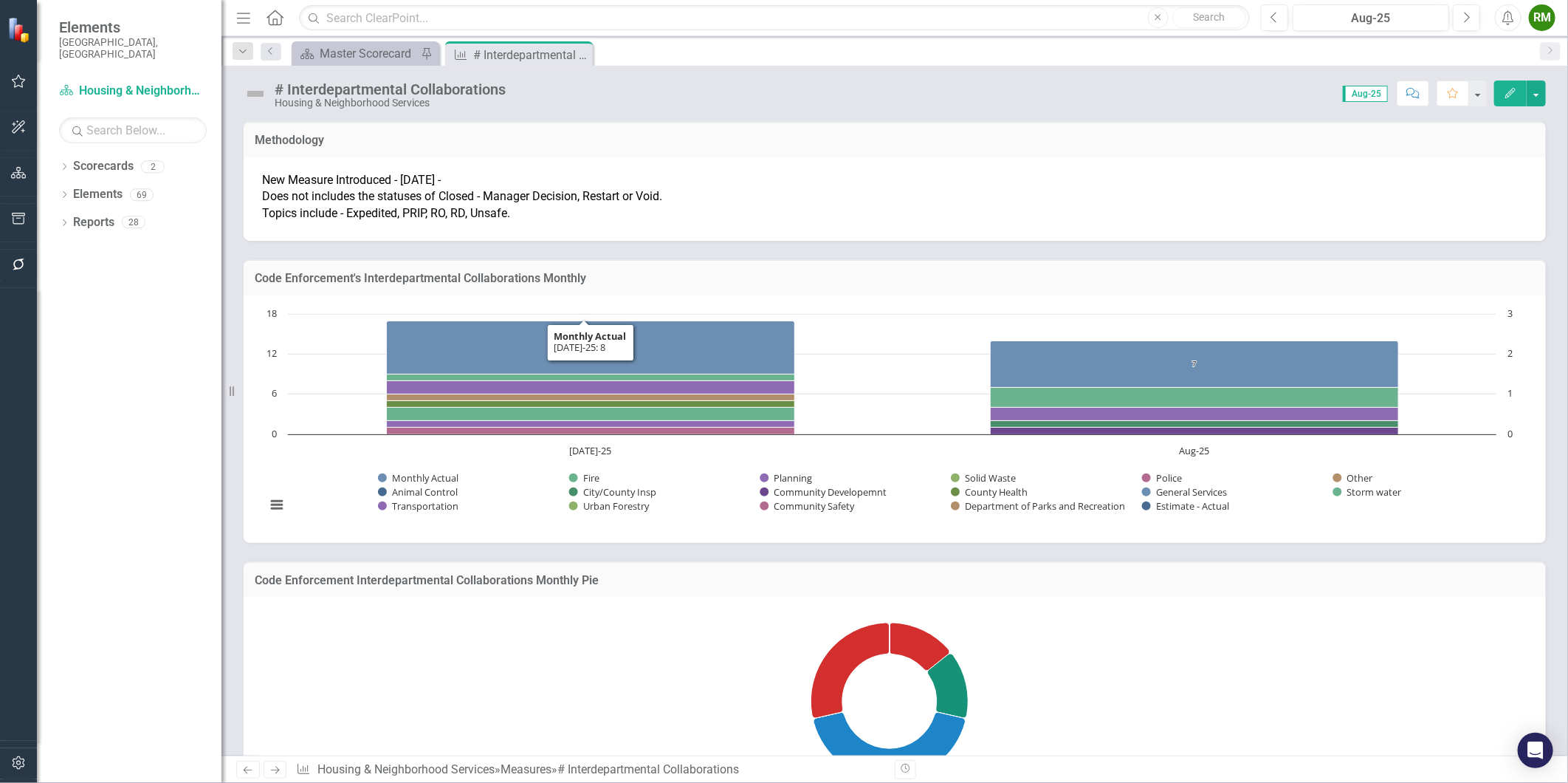
click at [513, 212] on td "New Measure Introduced - [DATE] - Does not includes the statuses of Closed - Ma…" at bounding box center [894, 197] width 1273 height 58
click at [513, 211] on td "New Measure Introduced - [DATE] - Does not includes the statuses of Closed - Ma…" at bounding box center [894, 197] width 1273 height 58
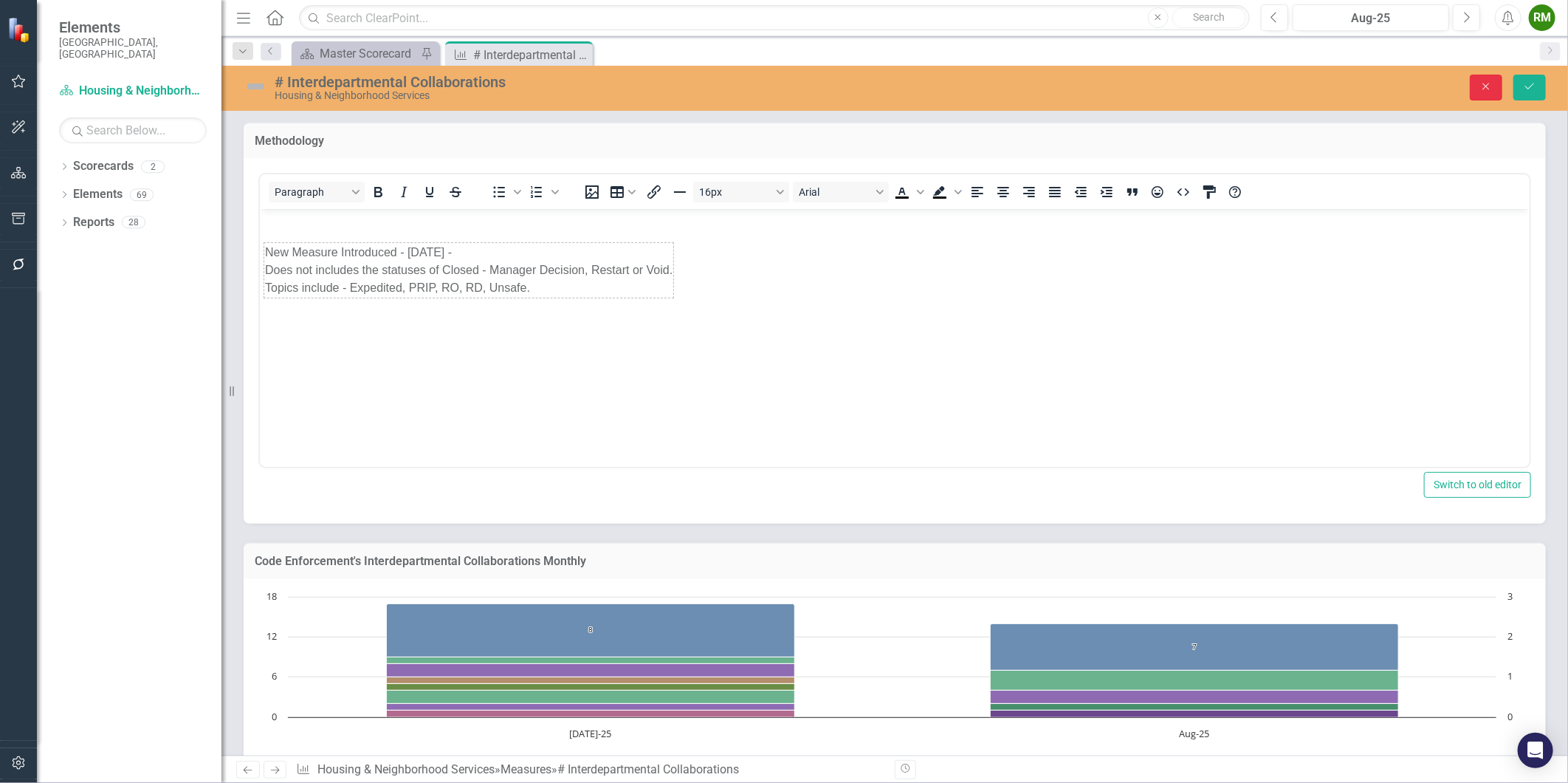
click at [1488, 90] on icon "Close" at bounding box center [1486, 87] width 13 height 10
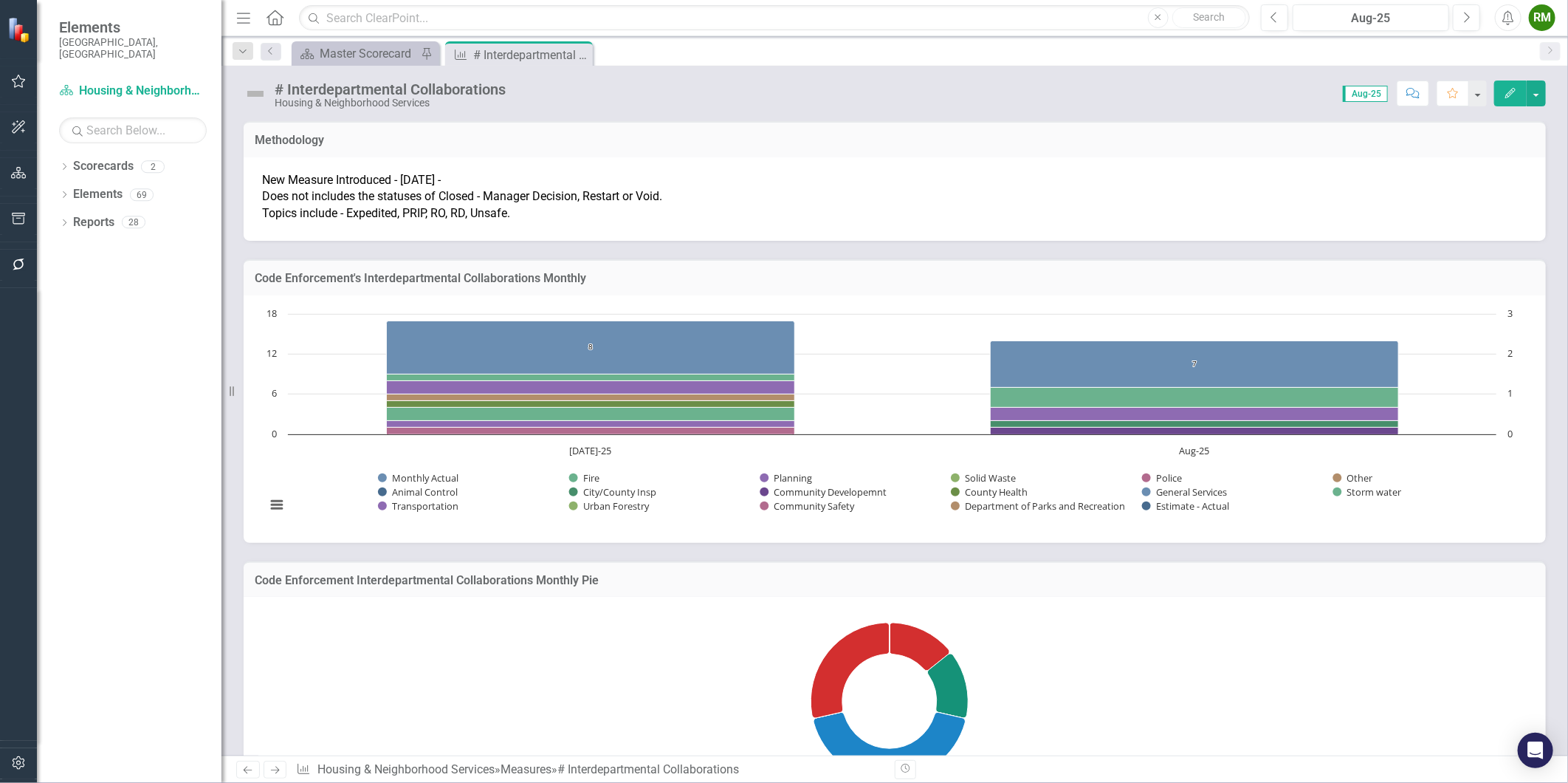
click at [282, 771] on link "Next" at bounding box center [275, 769] width 23 height 17
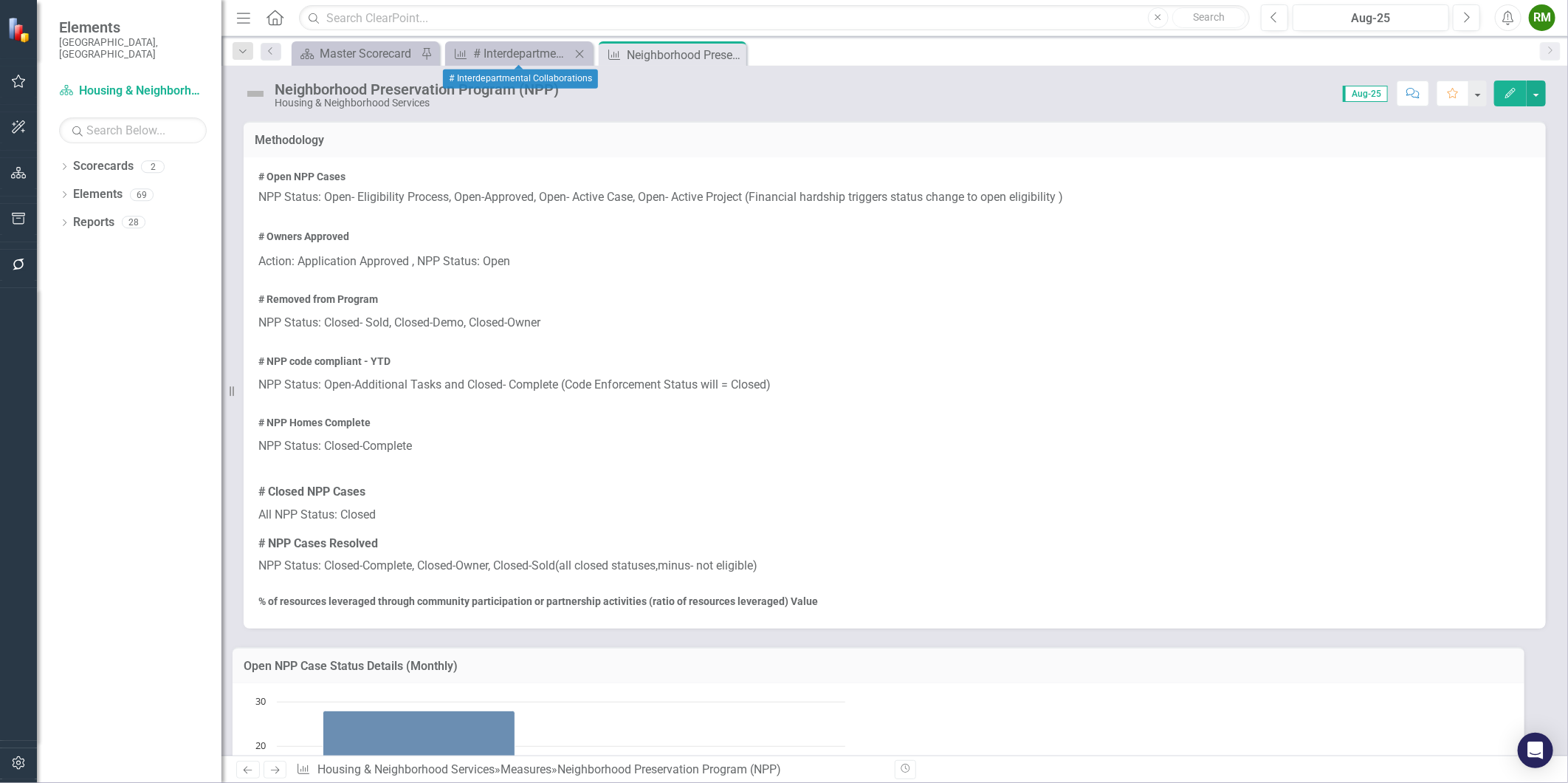
click at [580, 52] on icon "Close" at bounding box center [580, 54] width 15 height 12
click at [583, 55] on icon "Close" at bounding box center [579, 55] width 15 height 12
